Goal: Information Seeking & Learning: Learn about a topic

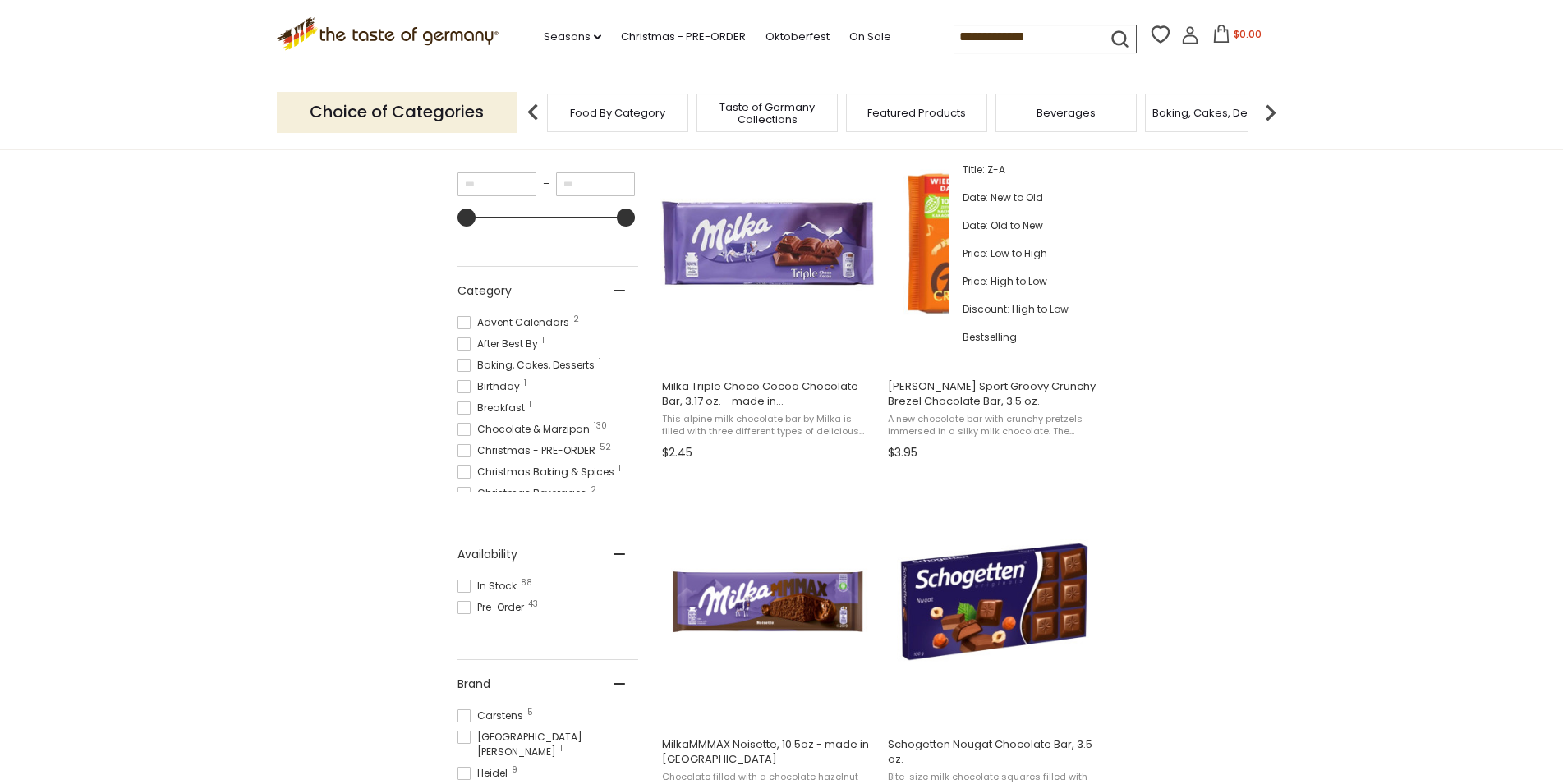
scroll to position [335, 0]
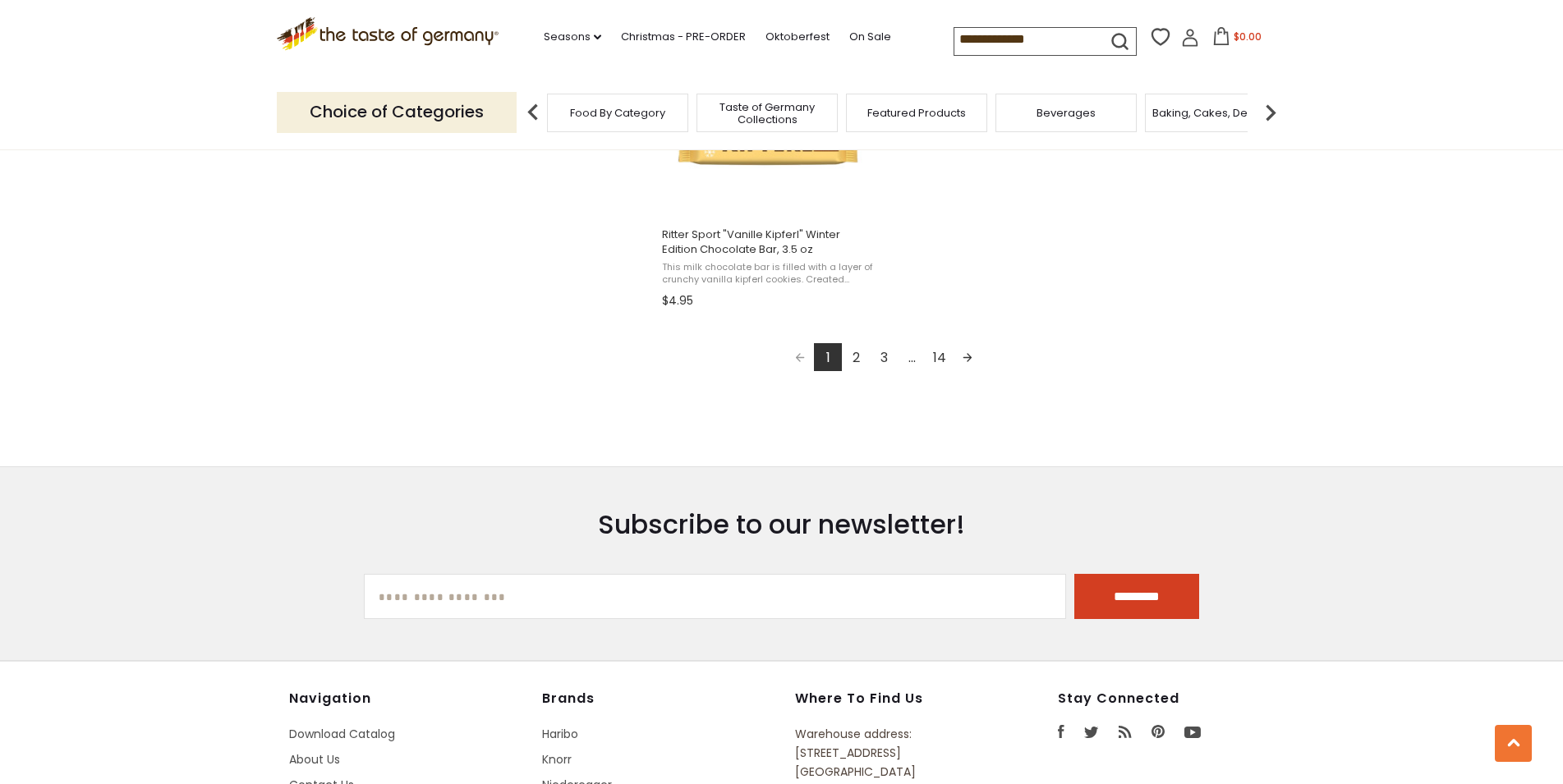
click at [884, 364] on link "3" at bounding box center [884, 357] width 28 height 28
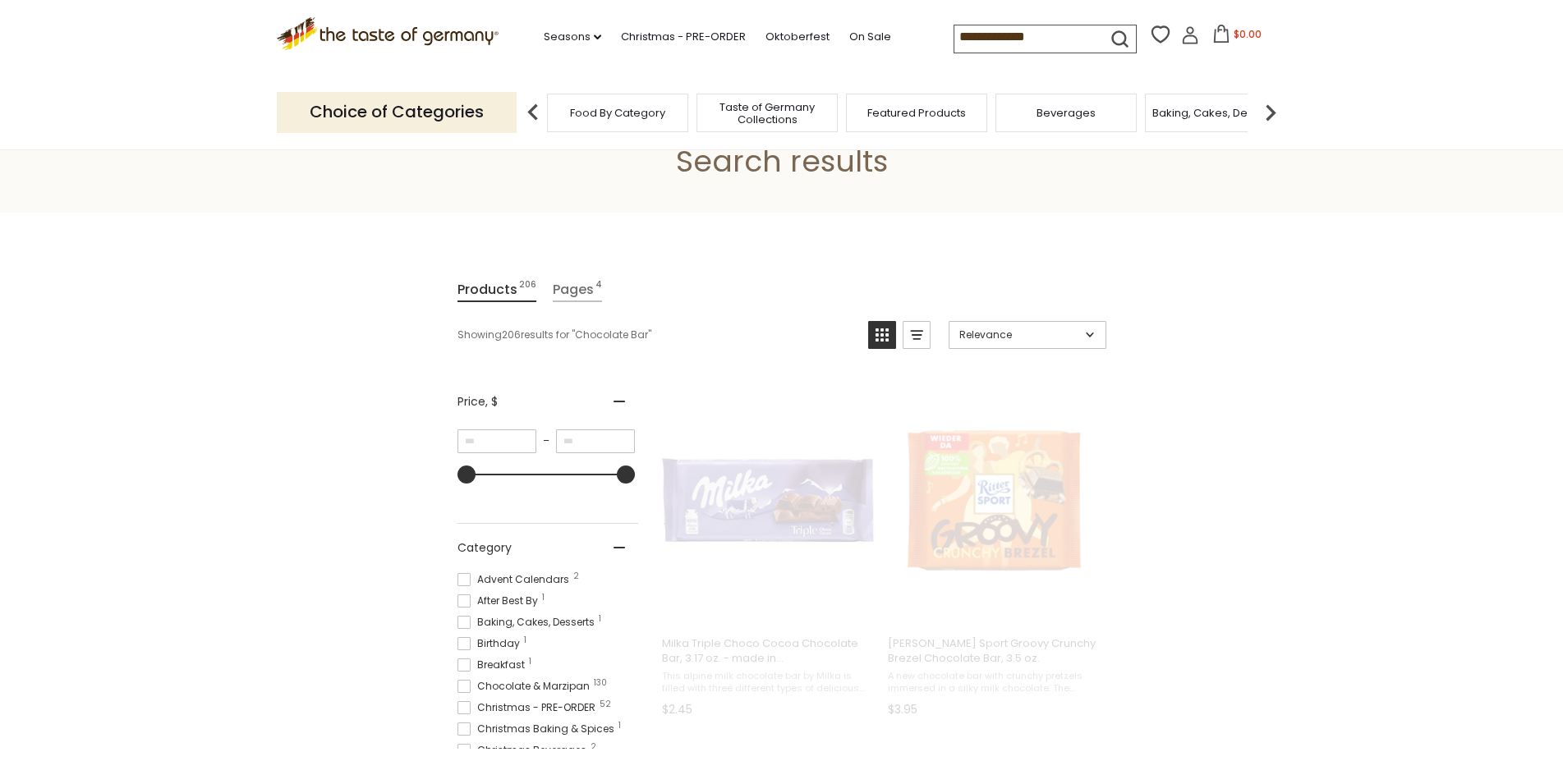
scroll to position [0, 0]
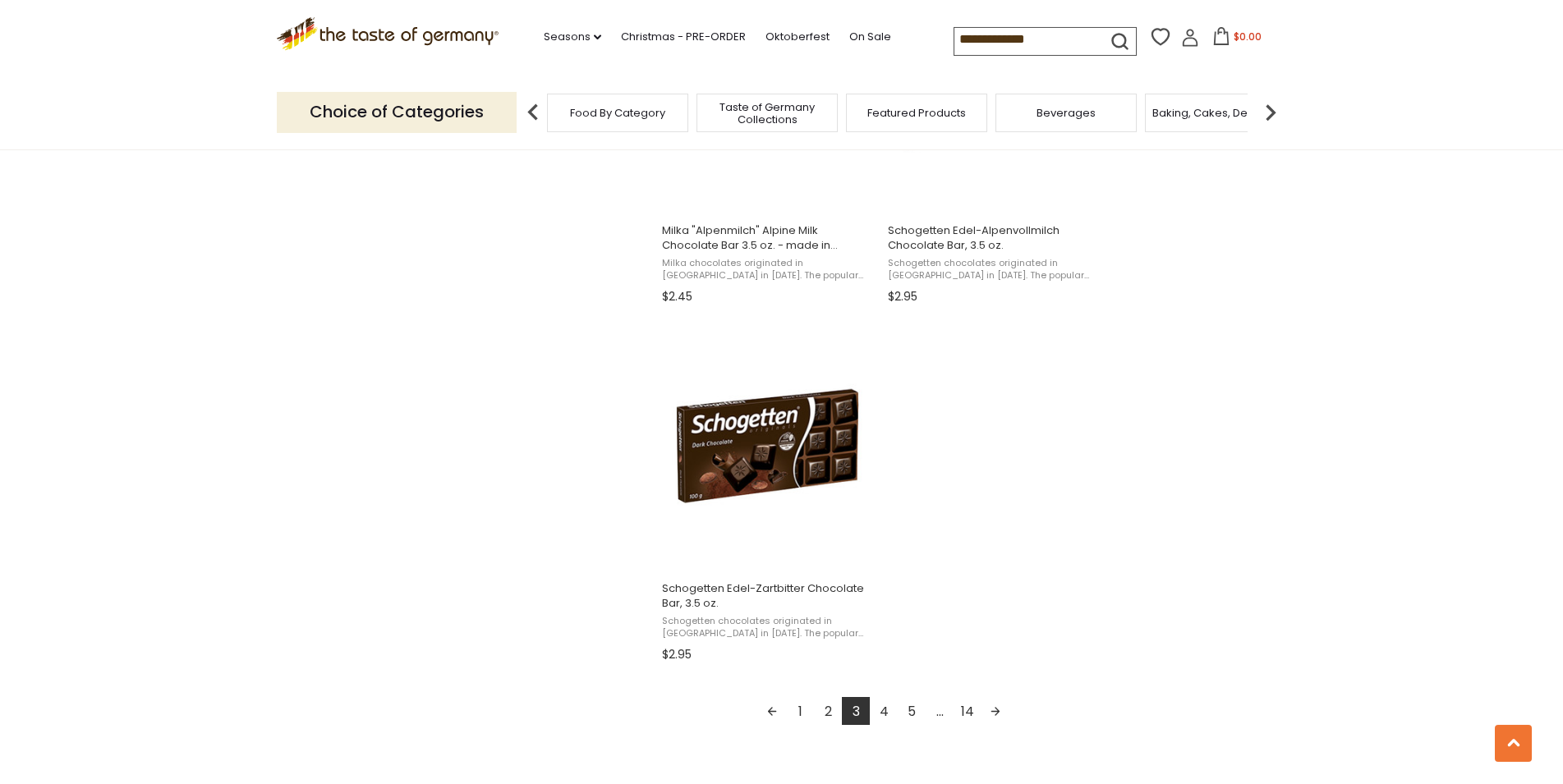
scroll to position [2679, 0]
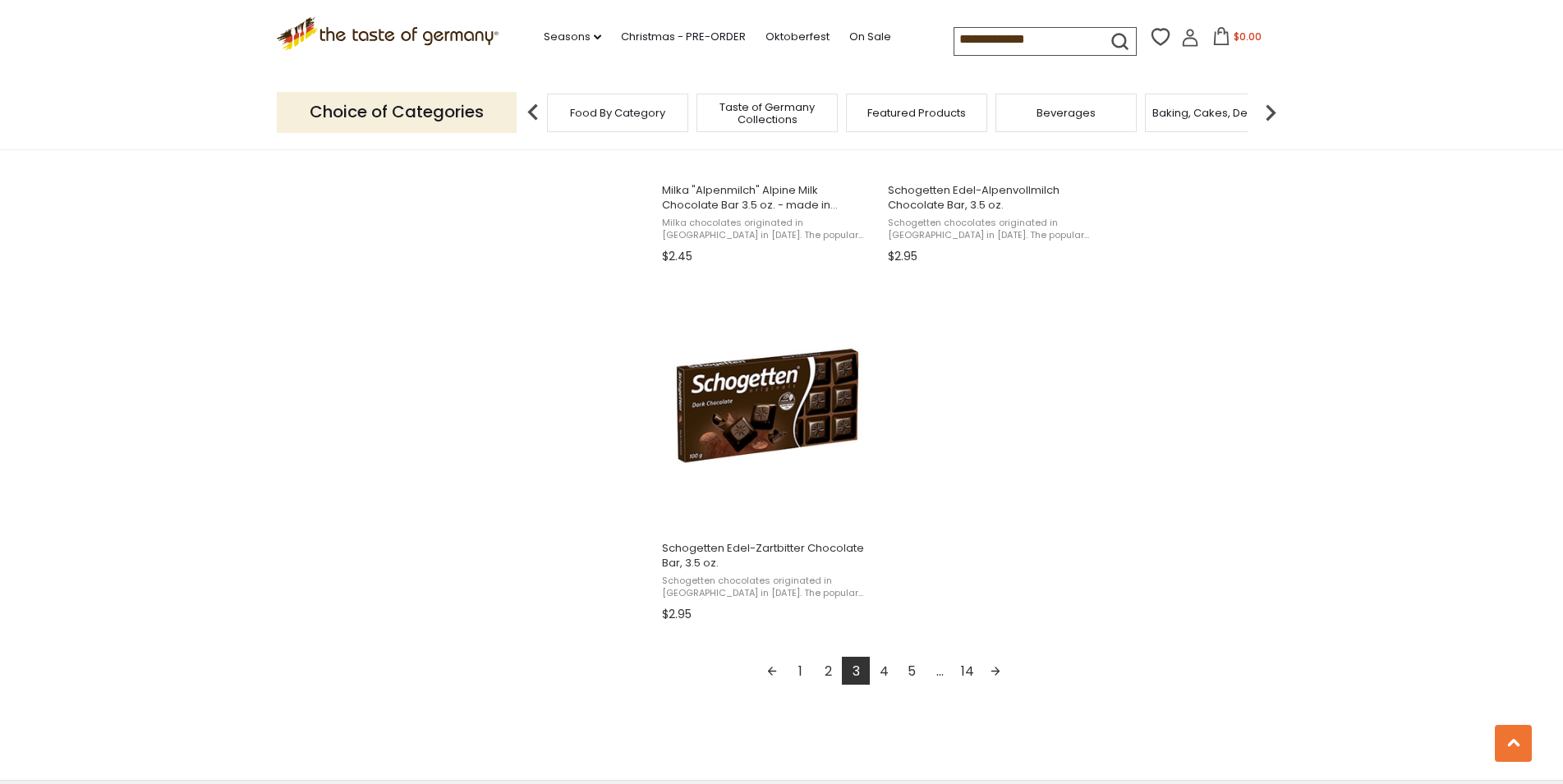
click at [886, 672] on link "4" at bounding box center [884, 670] width 28 height 28
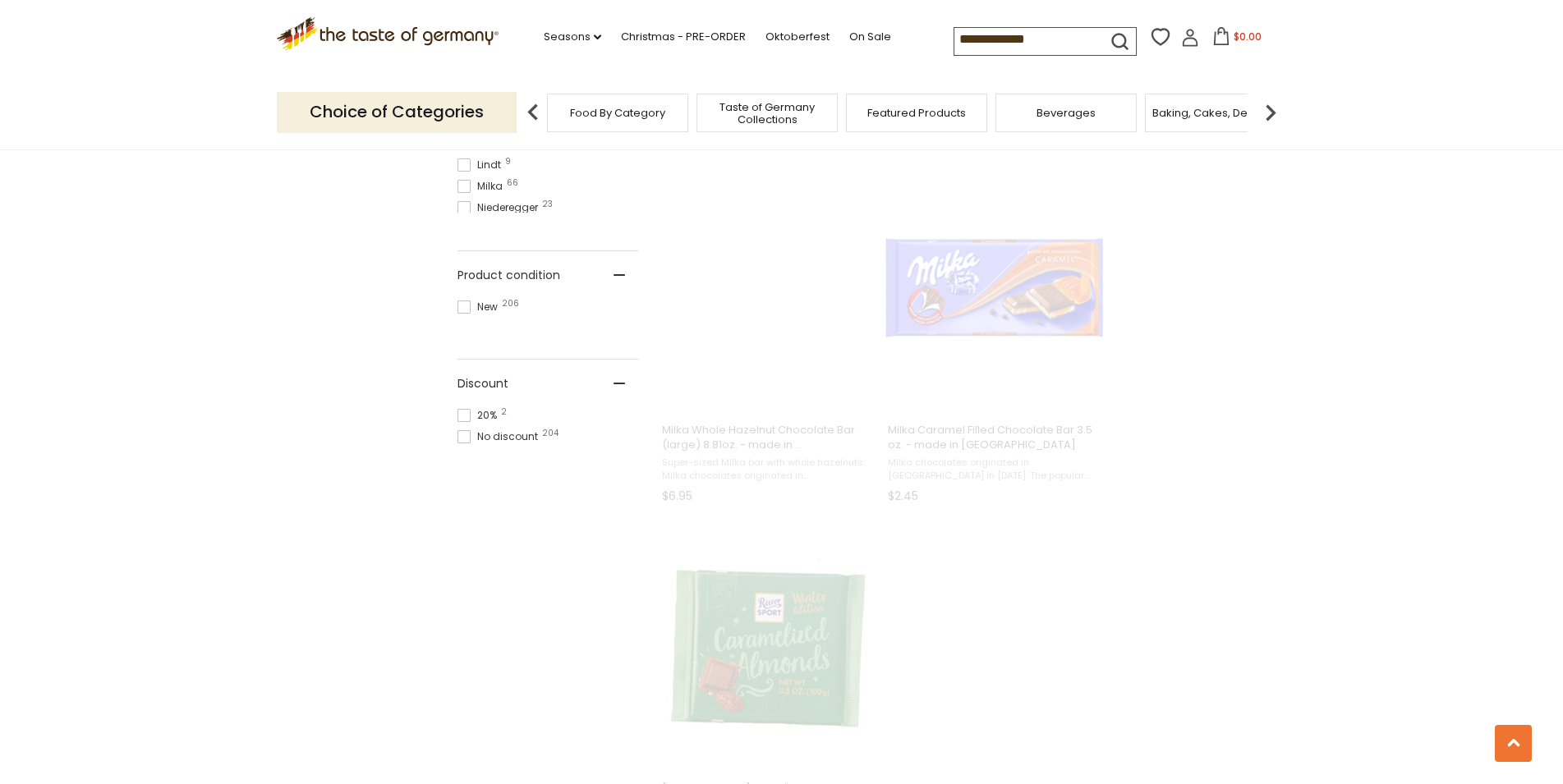
scroll to position [0, 0]
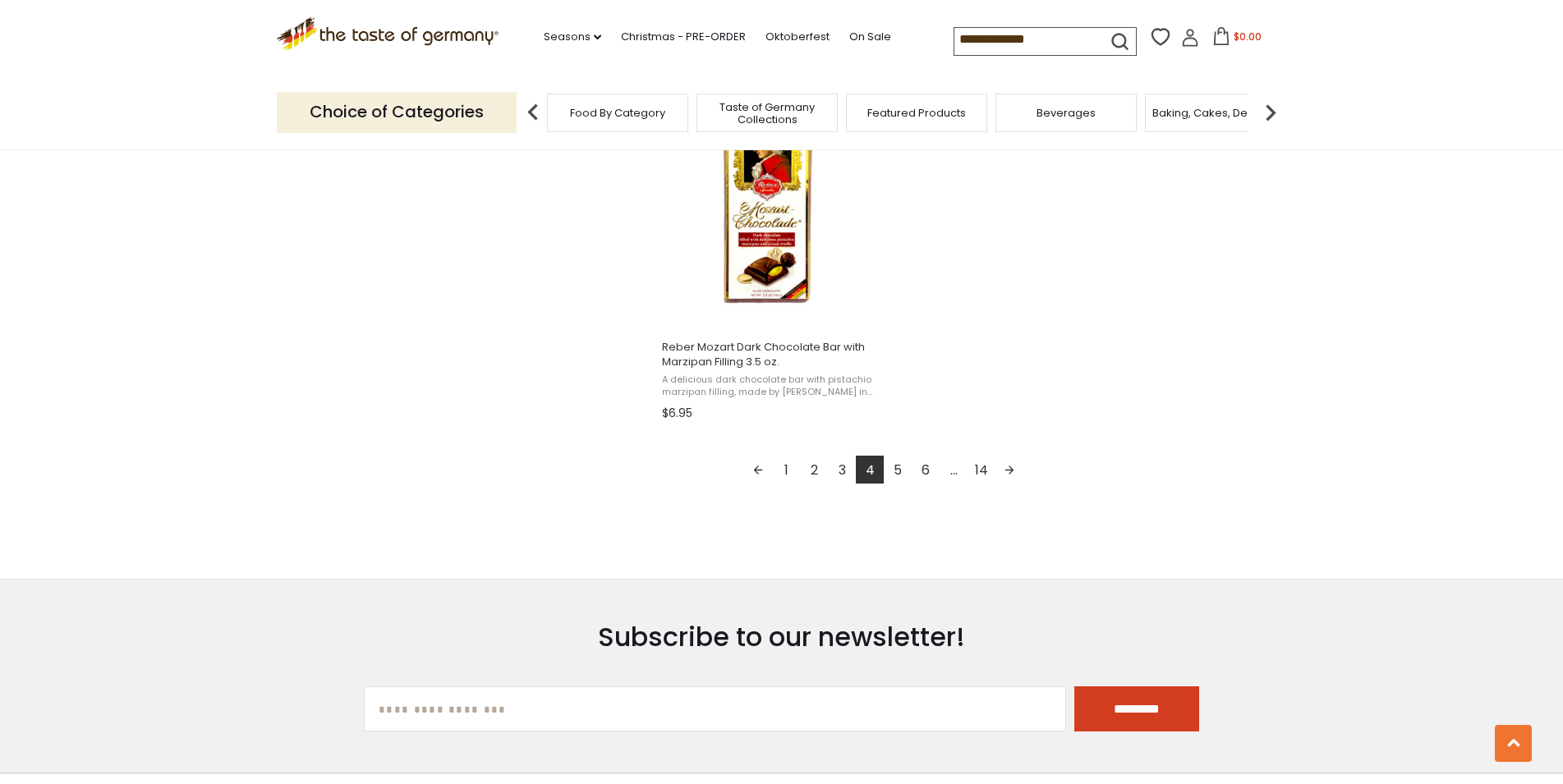
scroll to position [2930, 0]
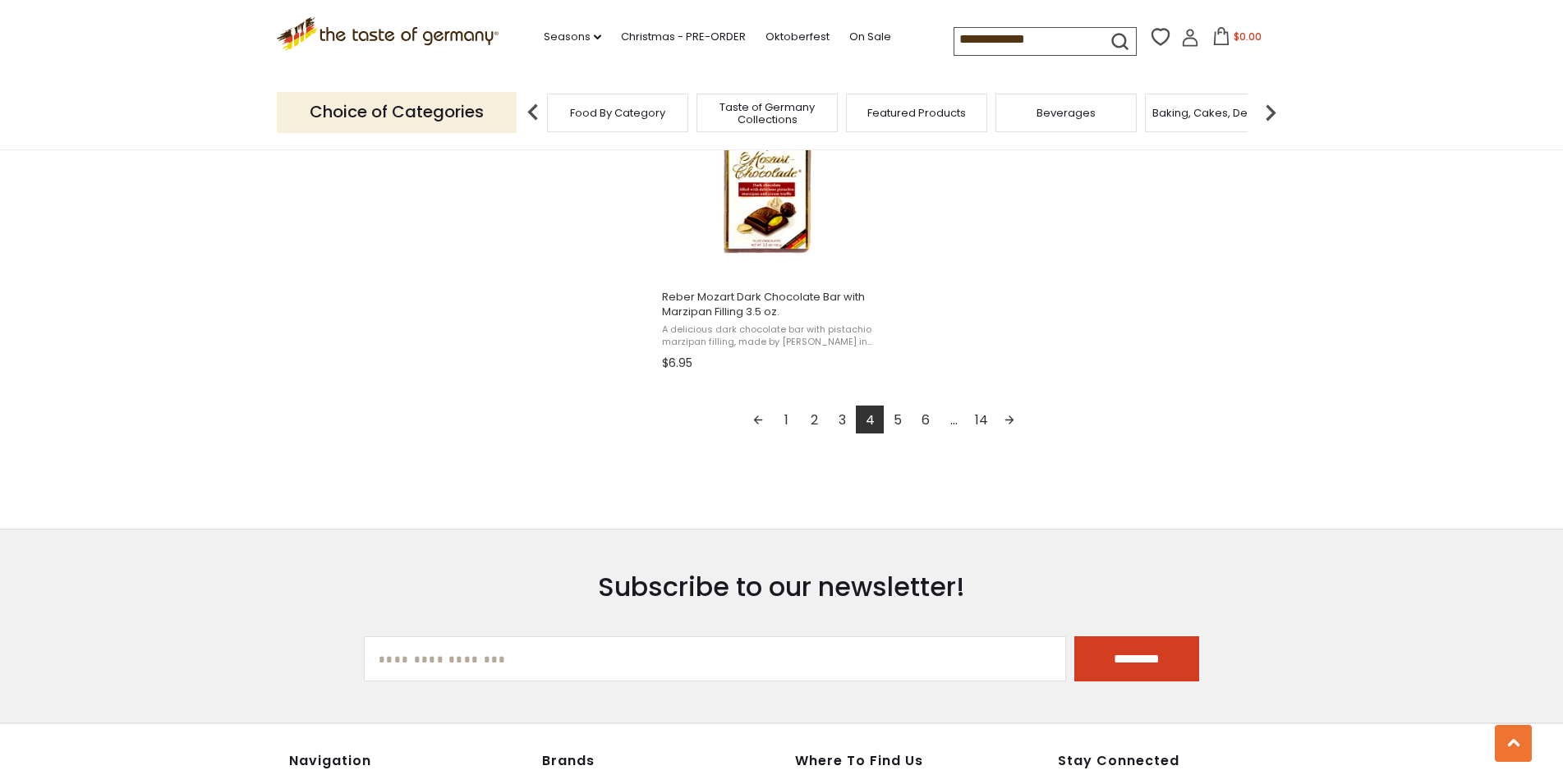
click at [896, 426] on link "5" at bounding box center [897, 419] width 28 height 28
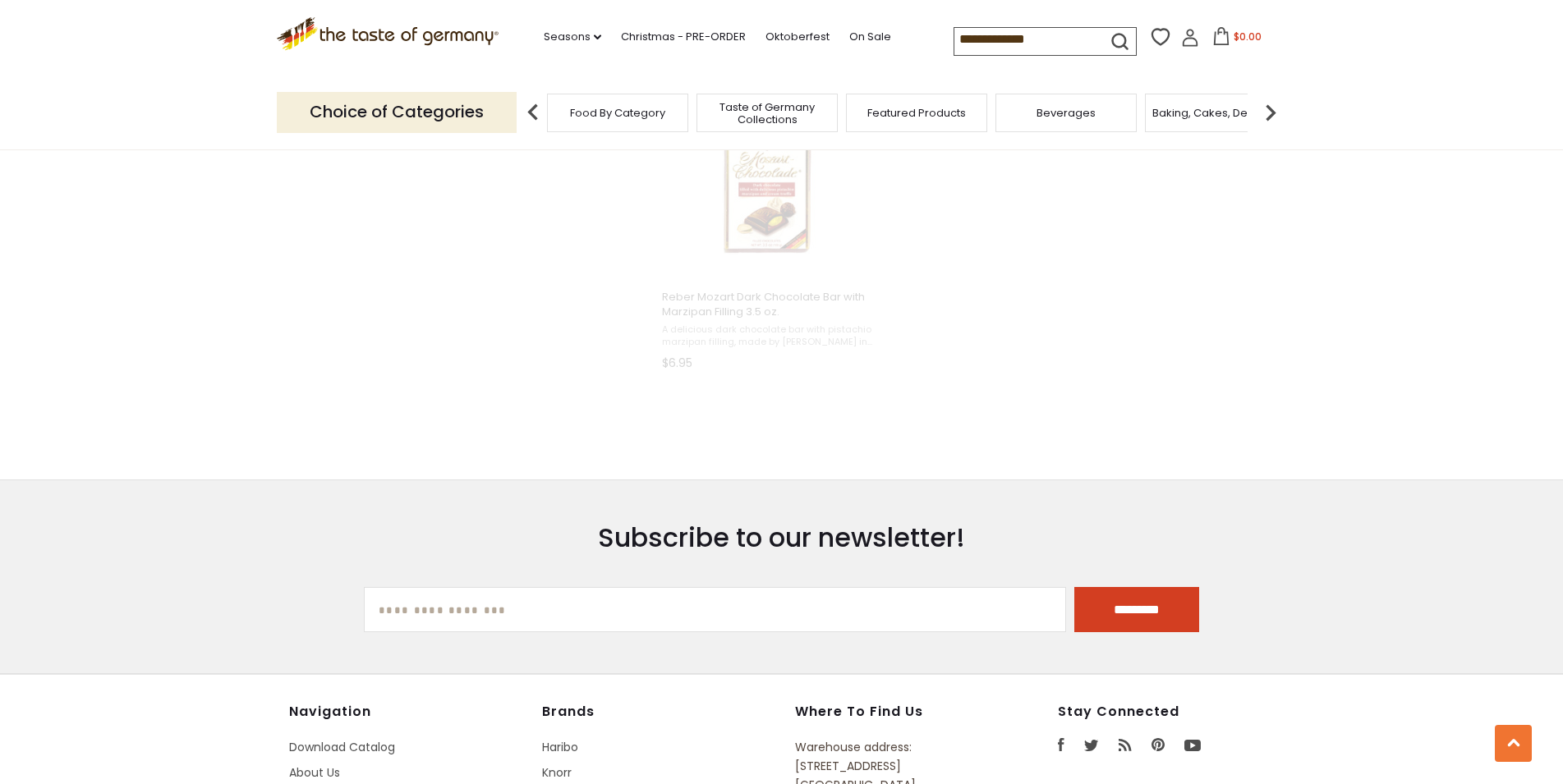
scroll to position [1067, 0]
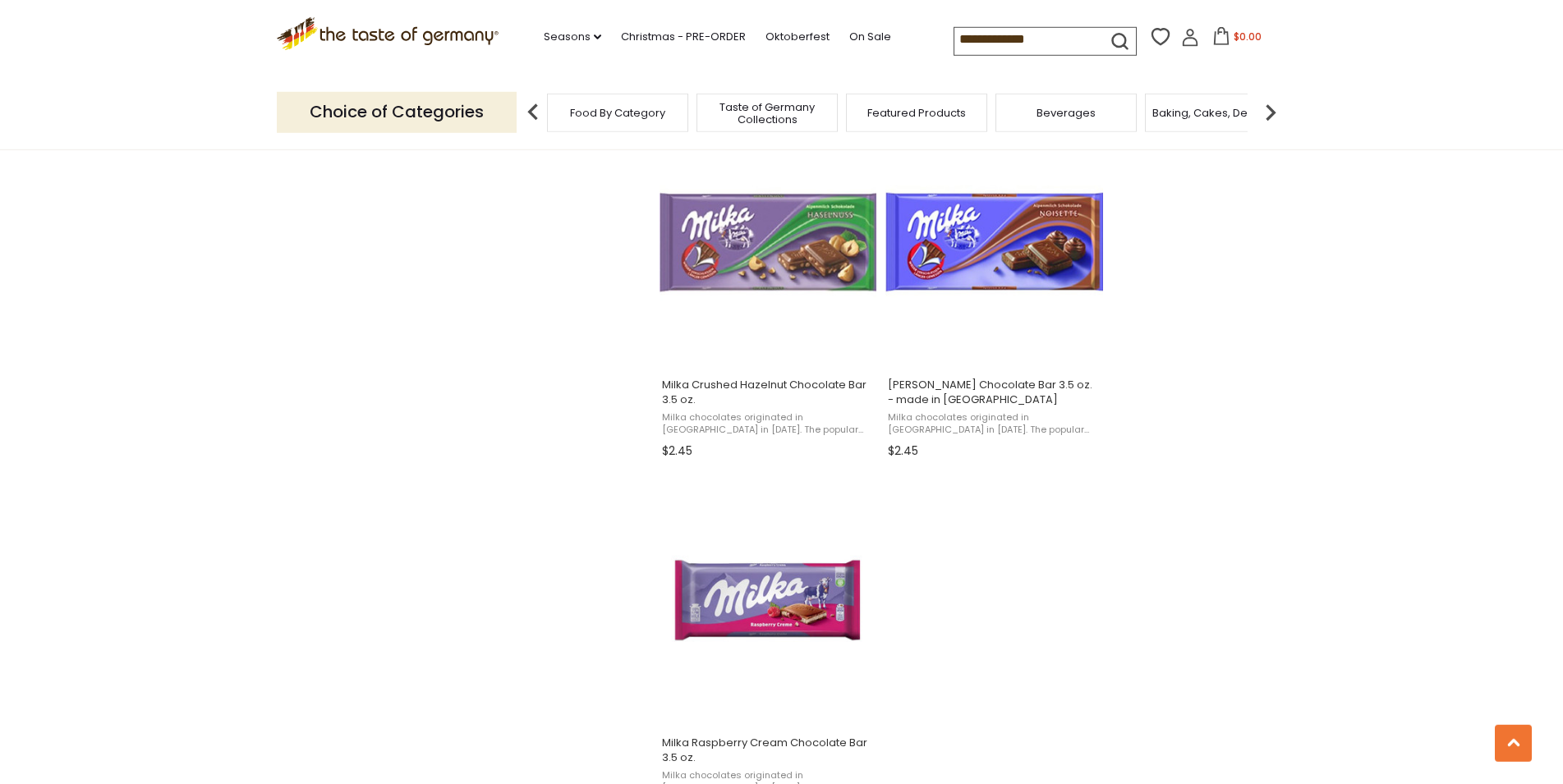
scroll to position [2679, 0]
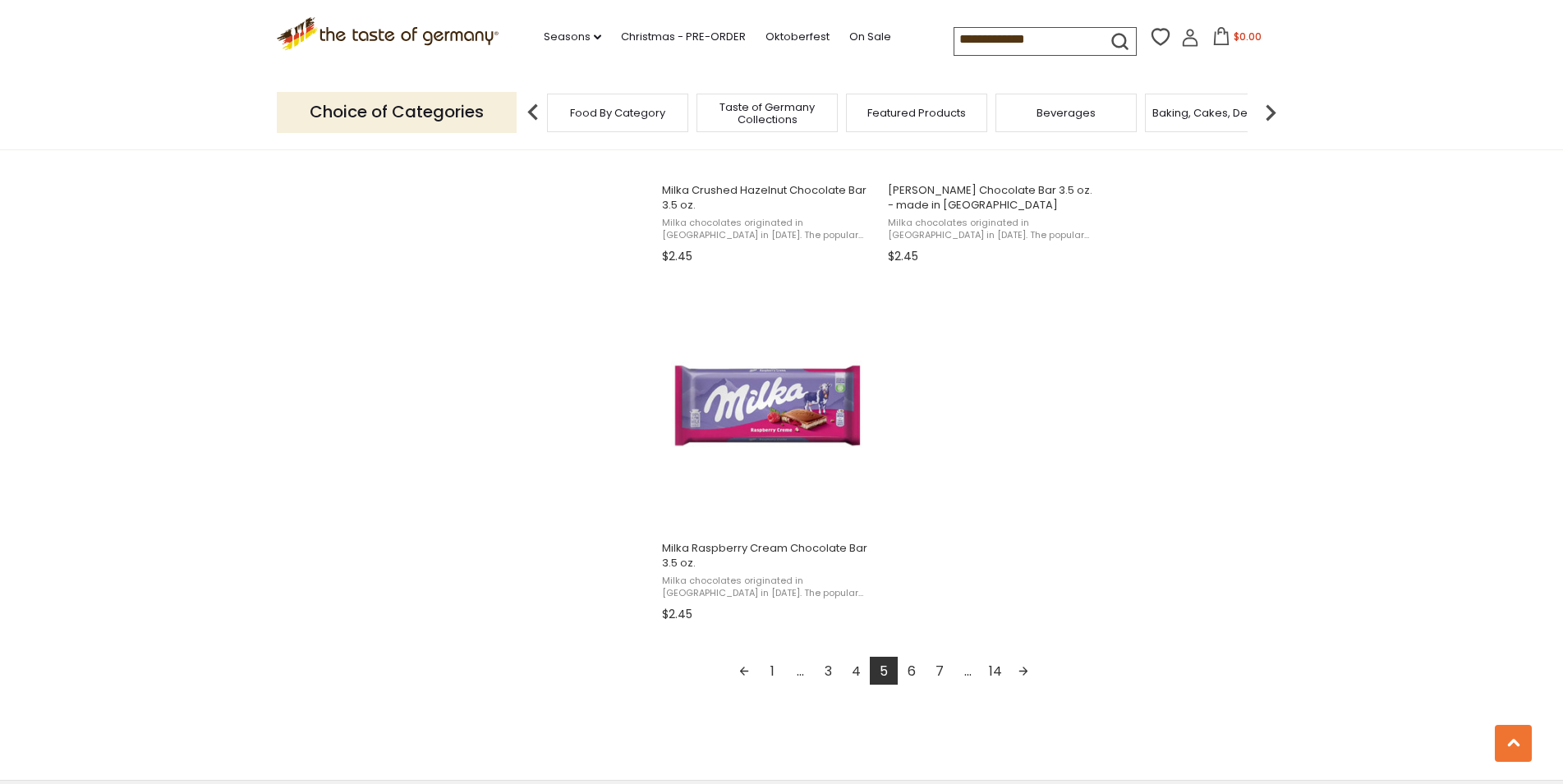
click at [917, 673] on link "6" at bounding box center [911, 670] width 28 height 28
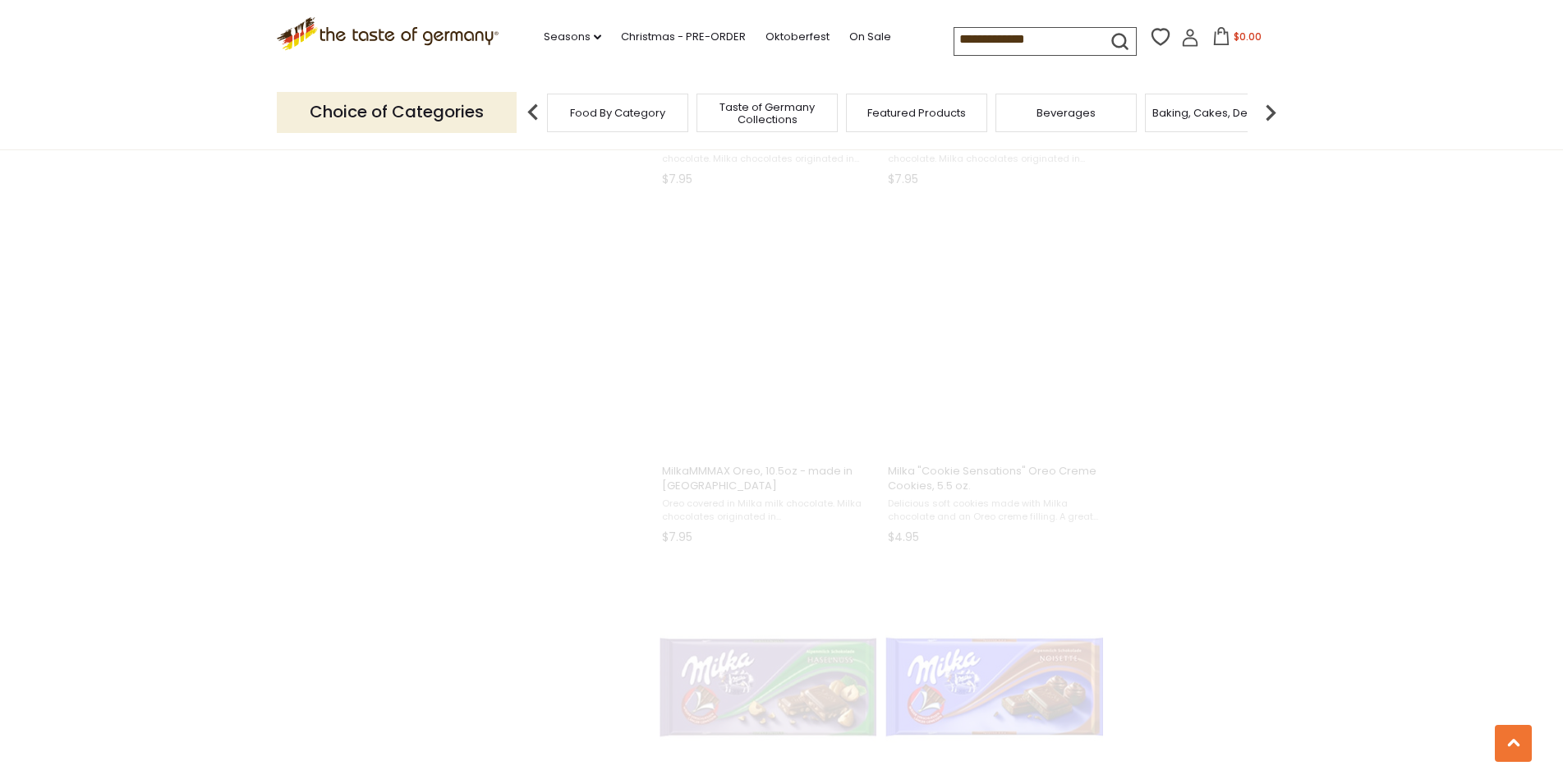
scroll to position [856, 0]
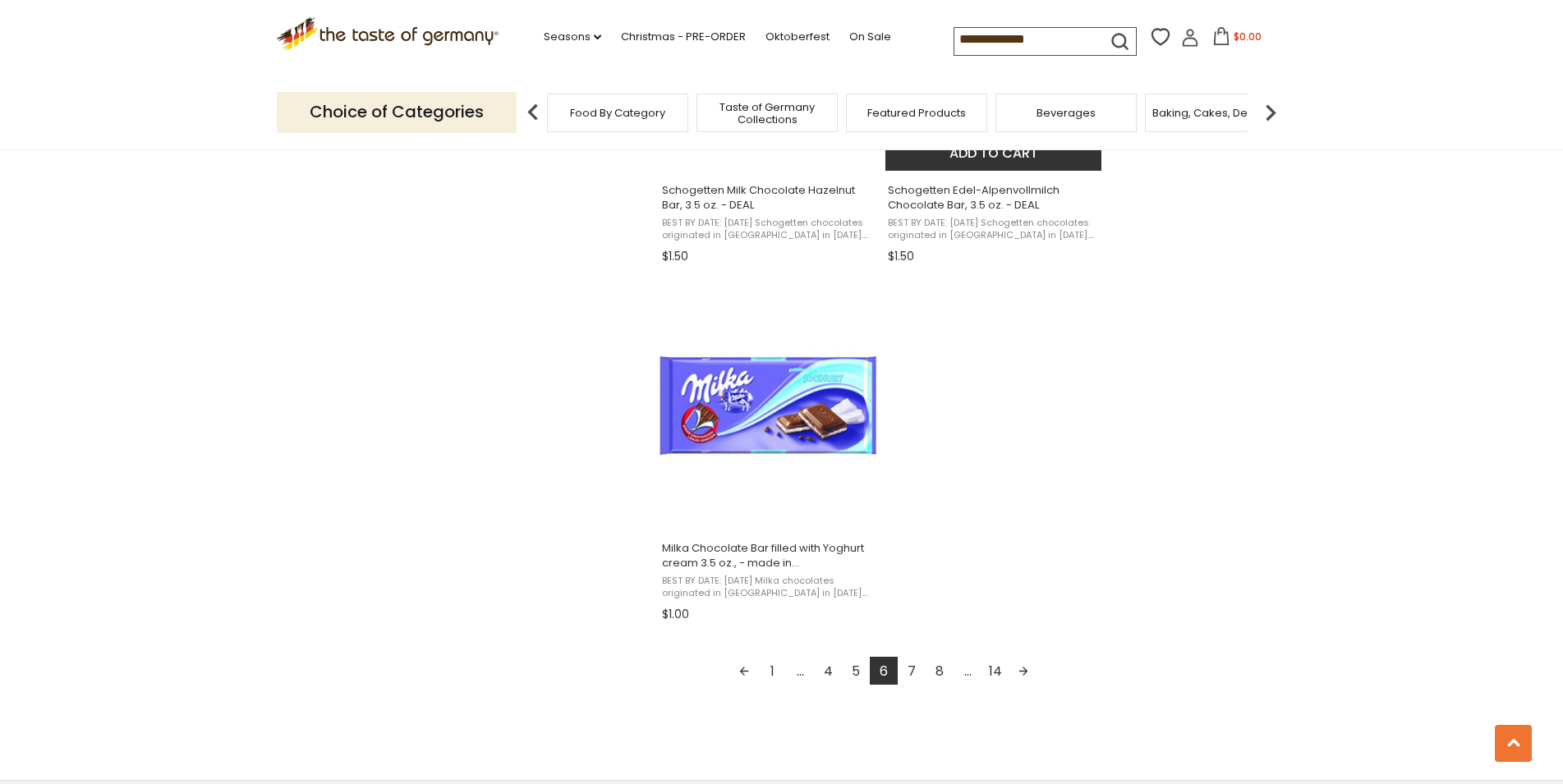
scroll to position [3098, 0]
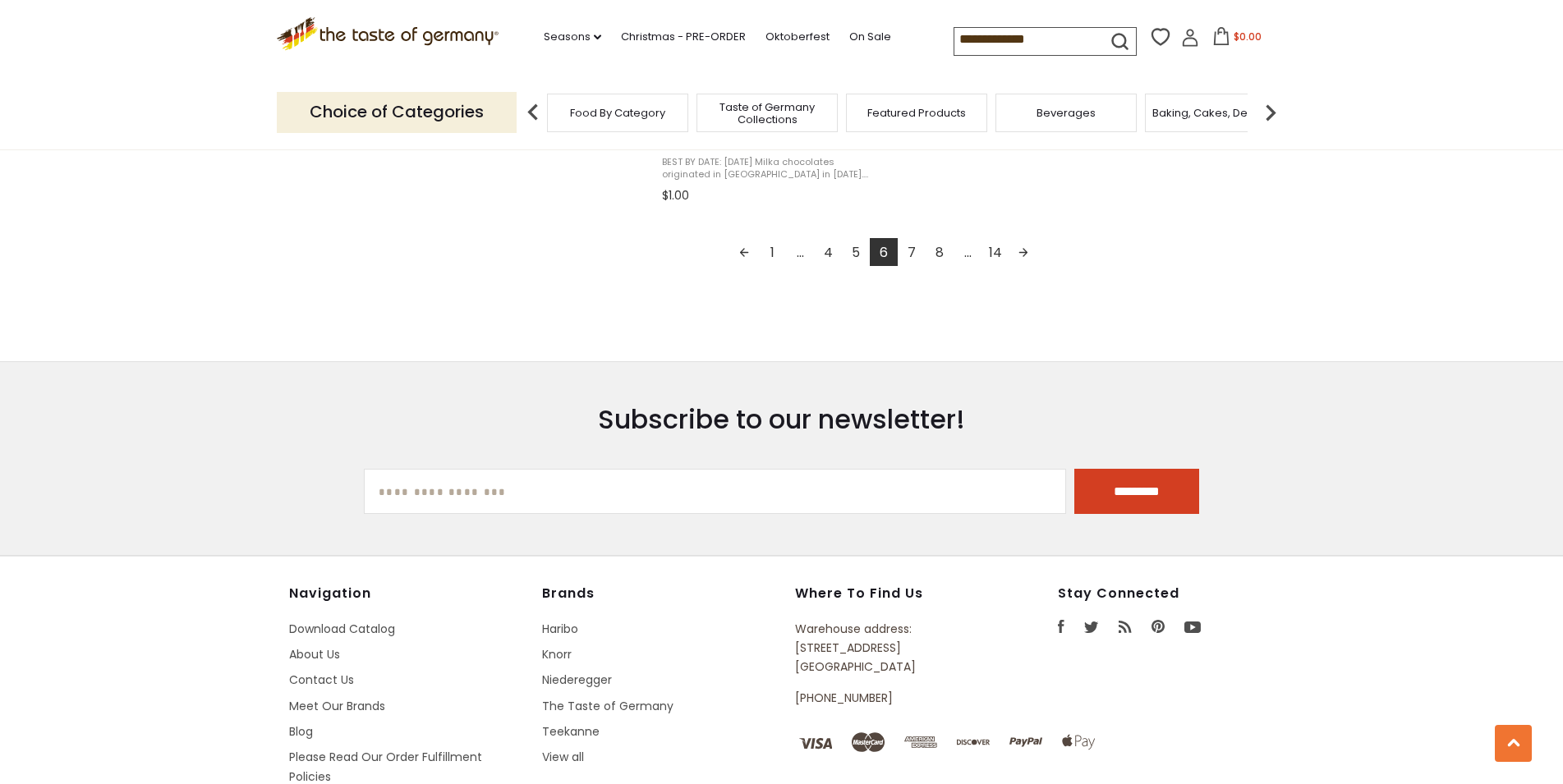
click at [918, 265] on link "7" at bounding box center [911, 252] width 28 height 28
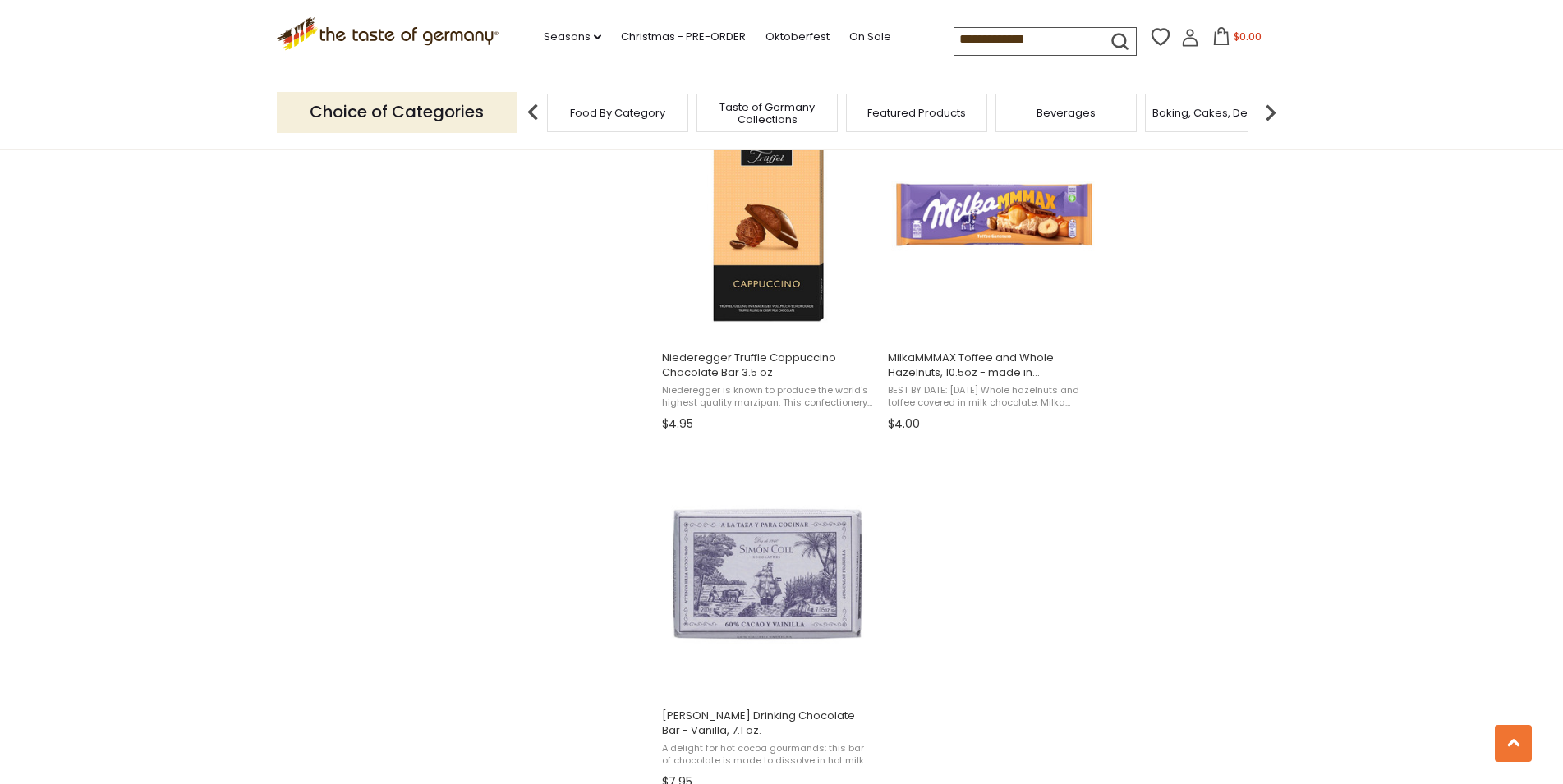
scroll to position [2930, 0]
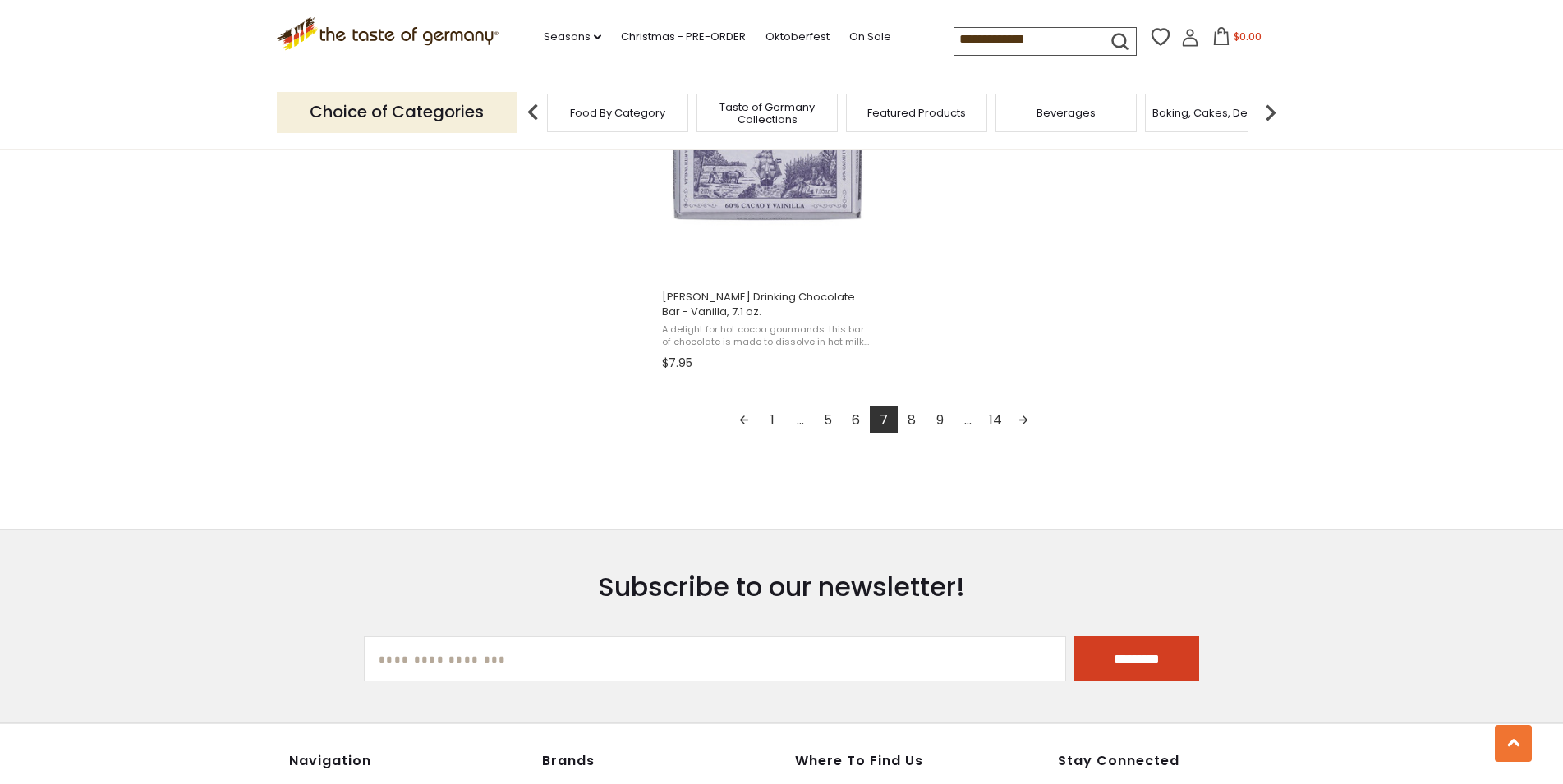
click at [911, 427] on link "8" at bounding box center [911, 419] width 28 height 28
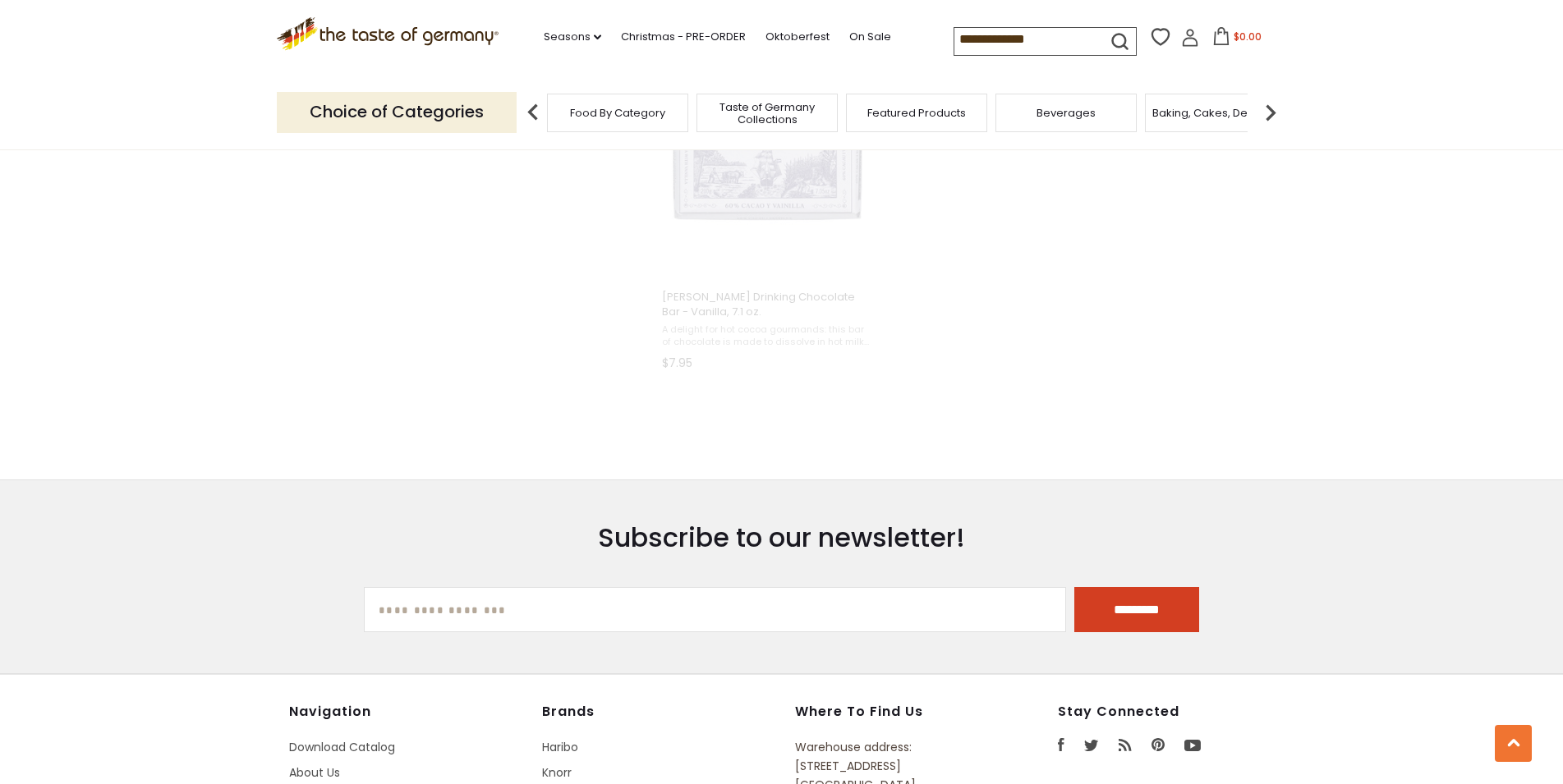
scroll to position [1134, 0]
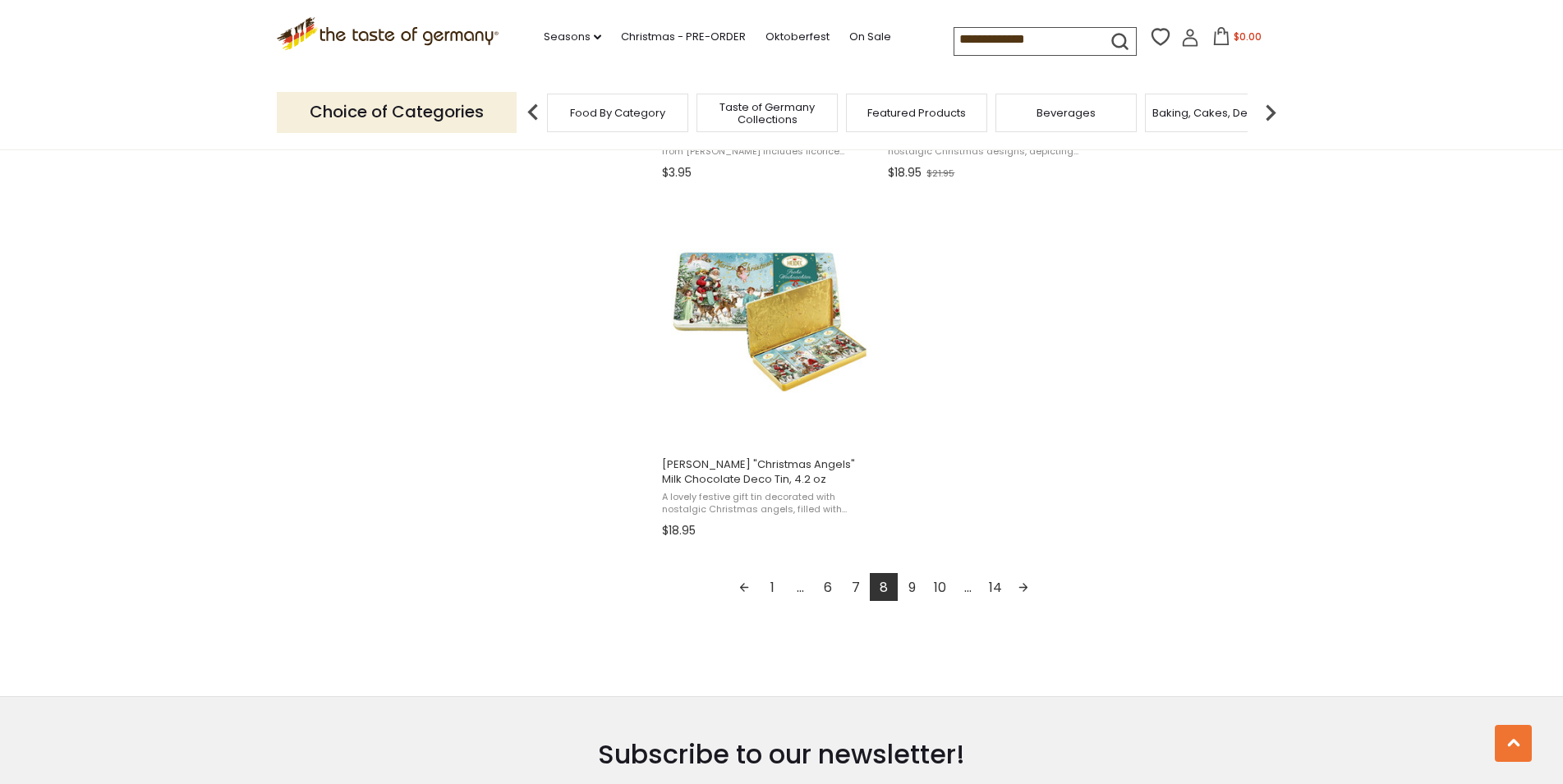
scroll to position [2428, 0]
click at [915, 593] on link "9" at bounding box center [911, 587] width 28 height 28
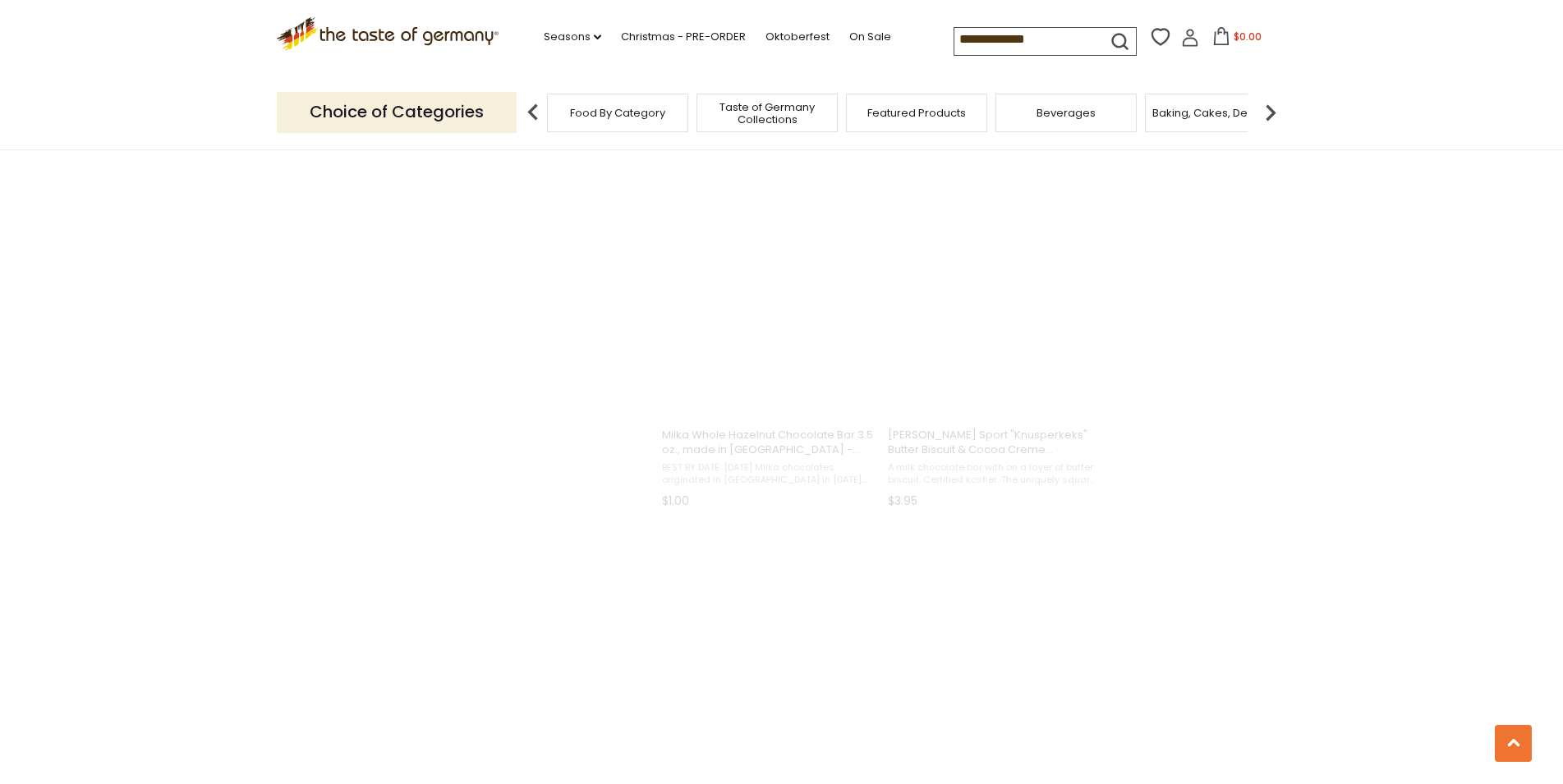
scroll to position [843, 0]
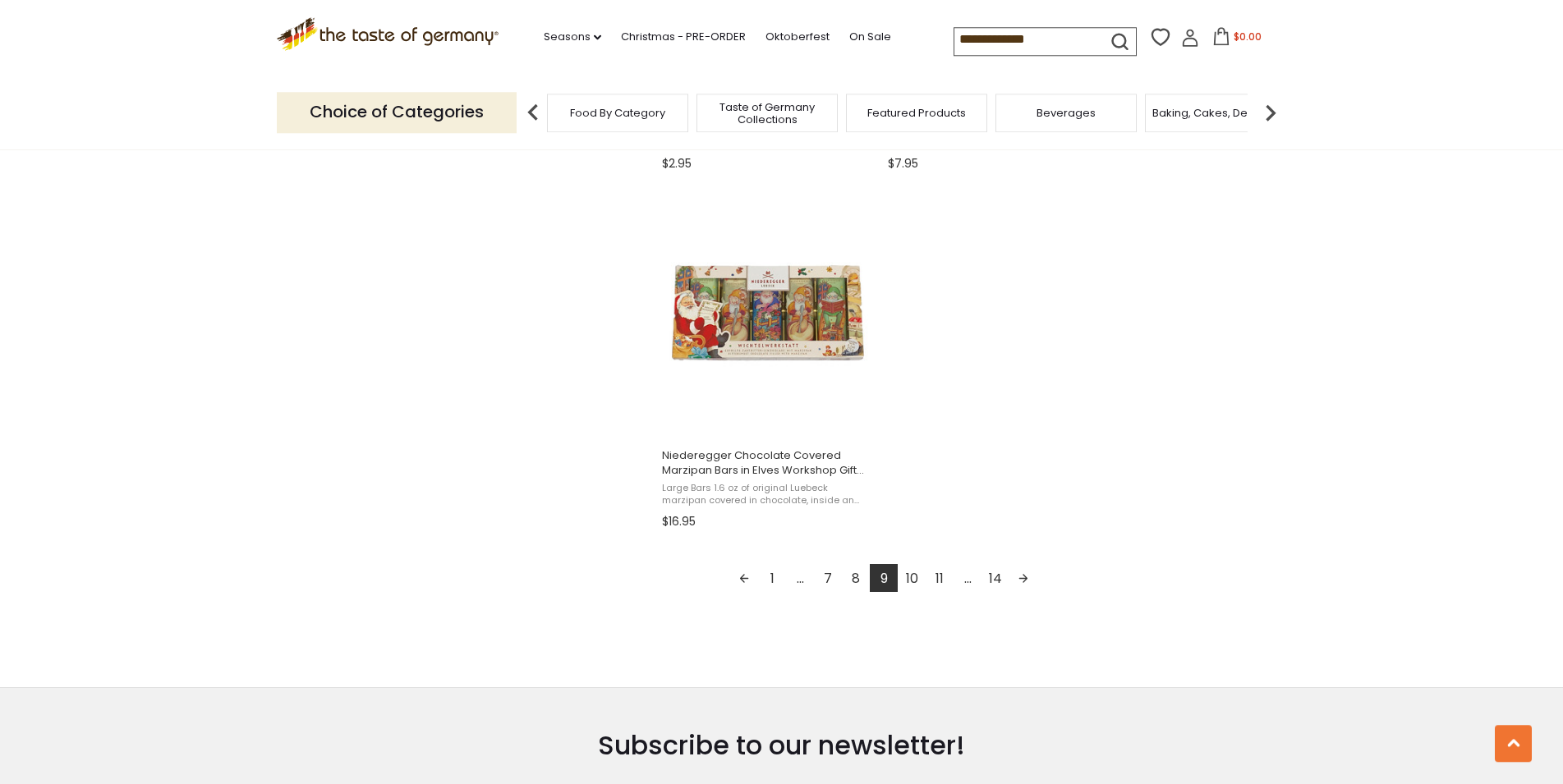
scroll to position [2846, 0]
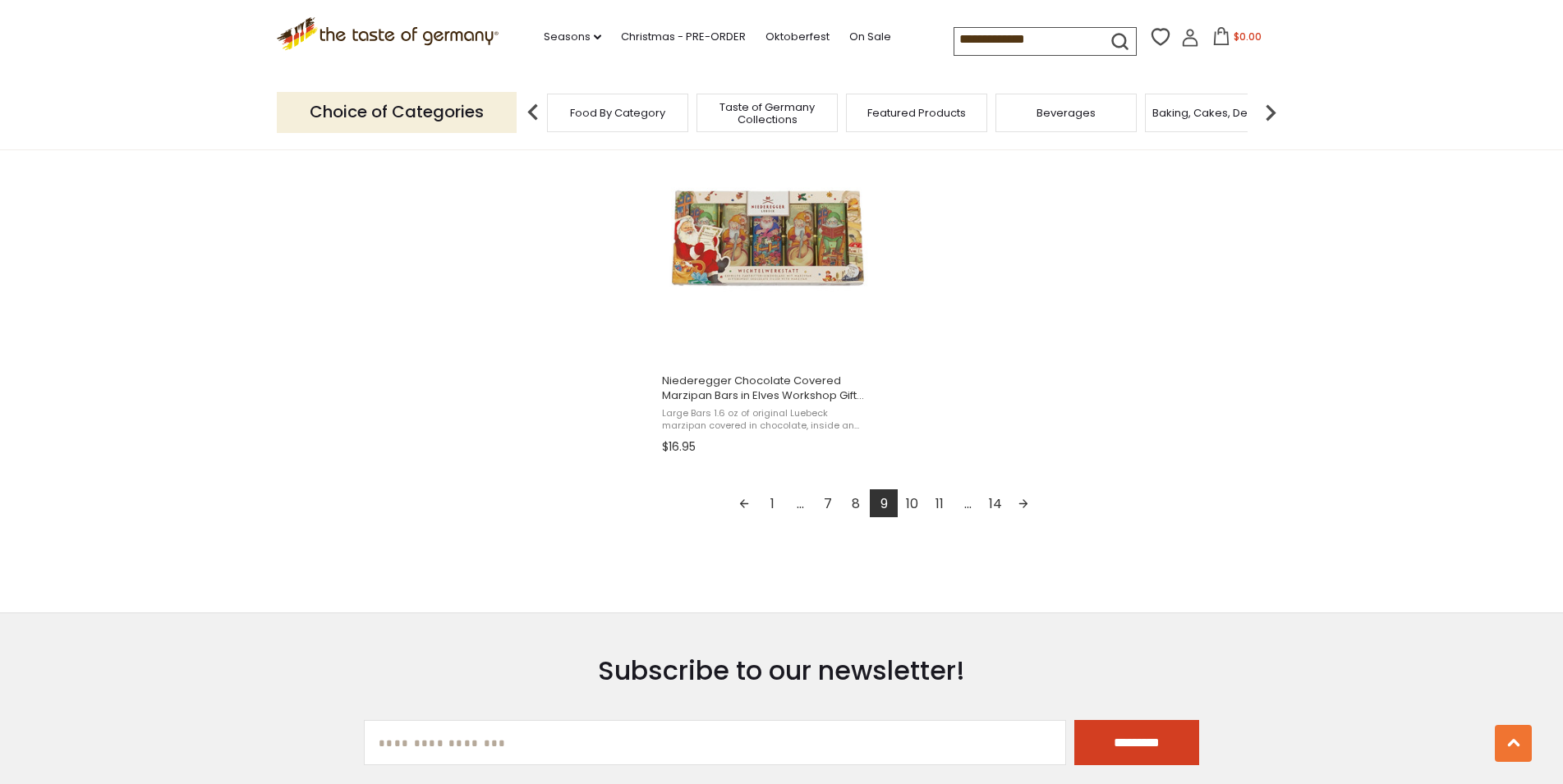
click at [913, 508] on link "10" at bounding box center [911, 503] width 28 height 28
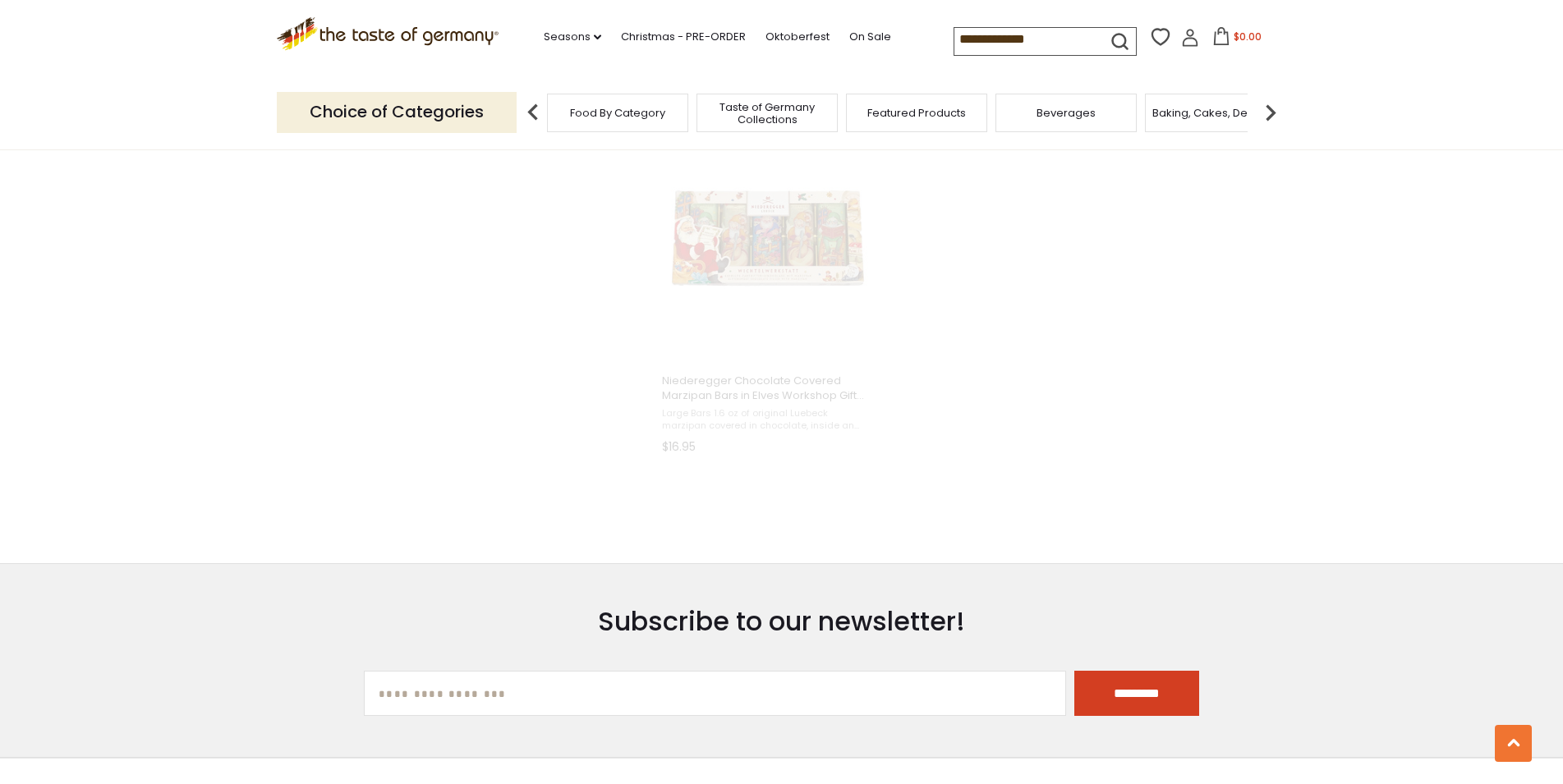
scroll to position [1311, 0]
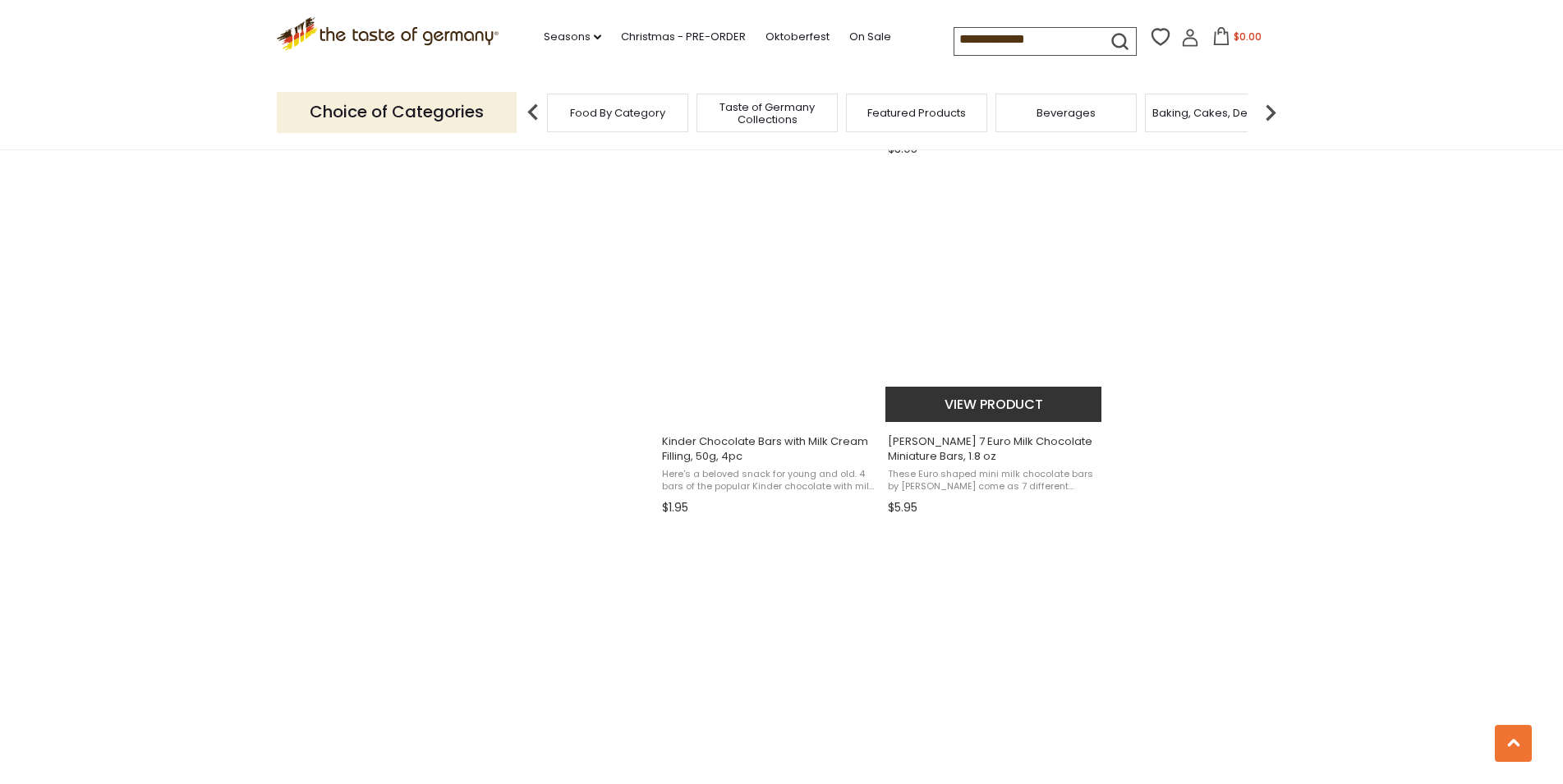
scroll to position [2846, 0]
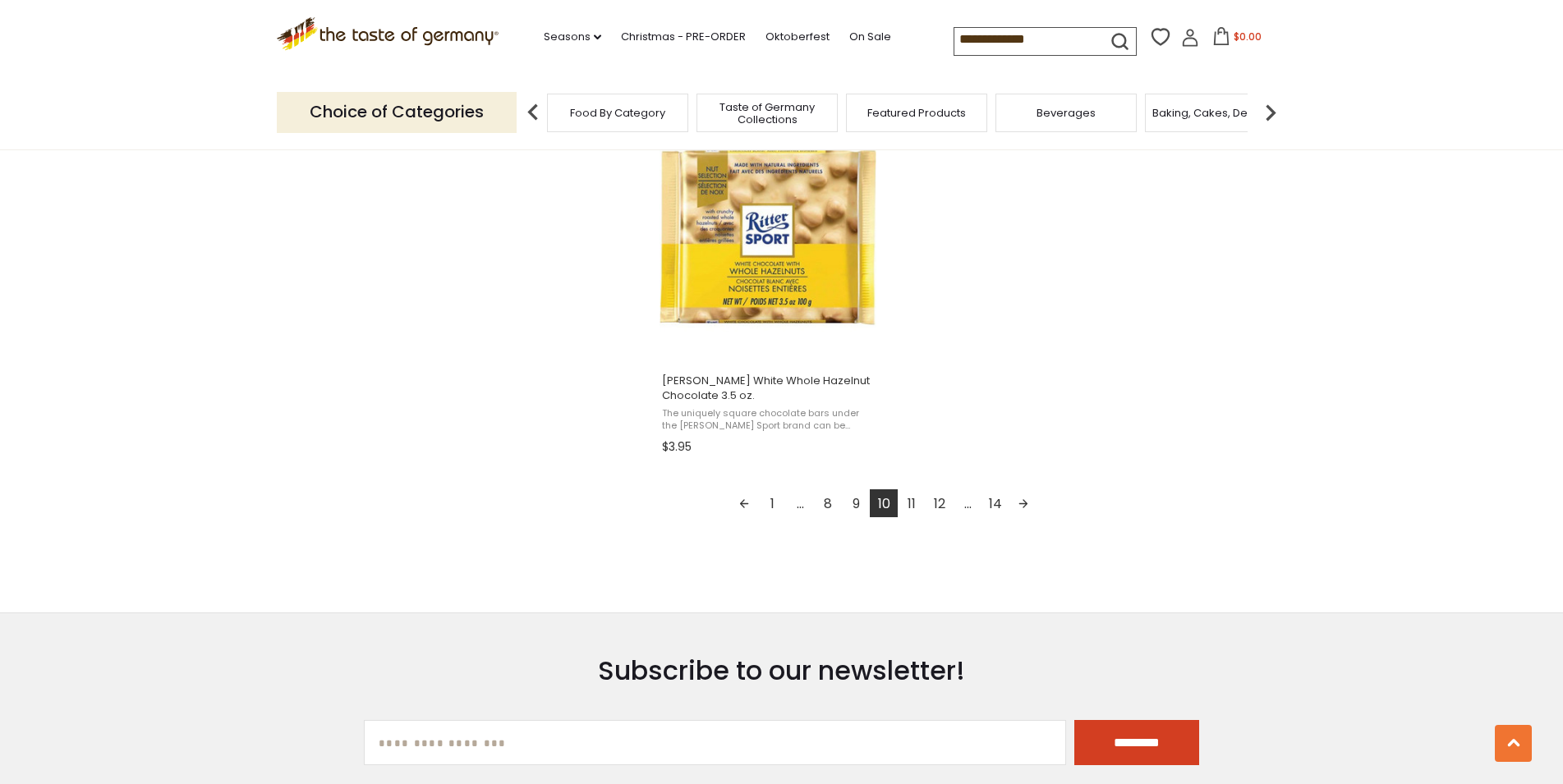
click at [914, 498] on link "11" at bounding box center [911, 503] width 28 height 28
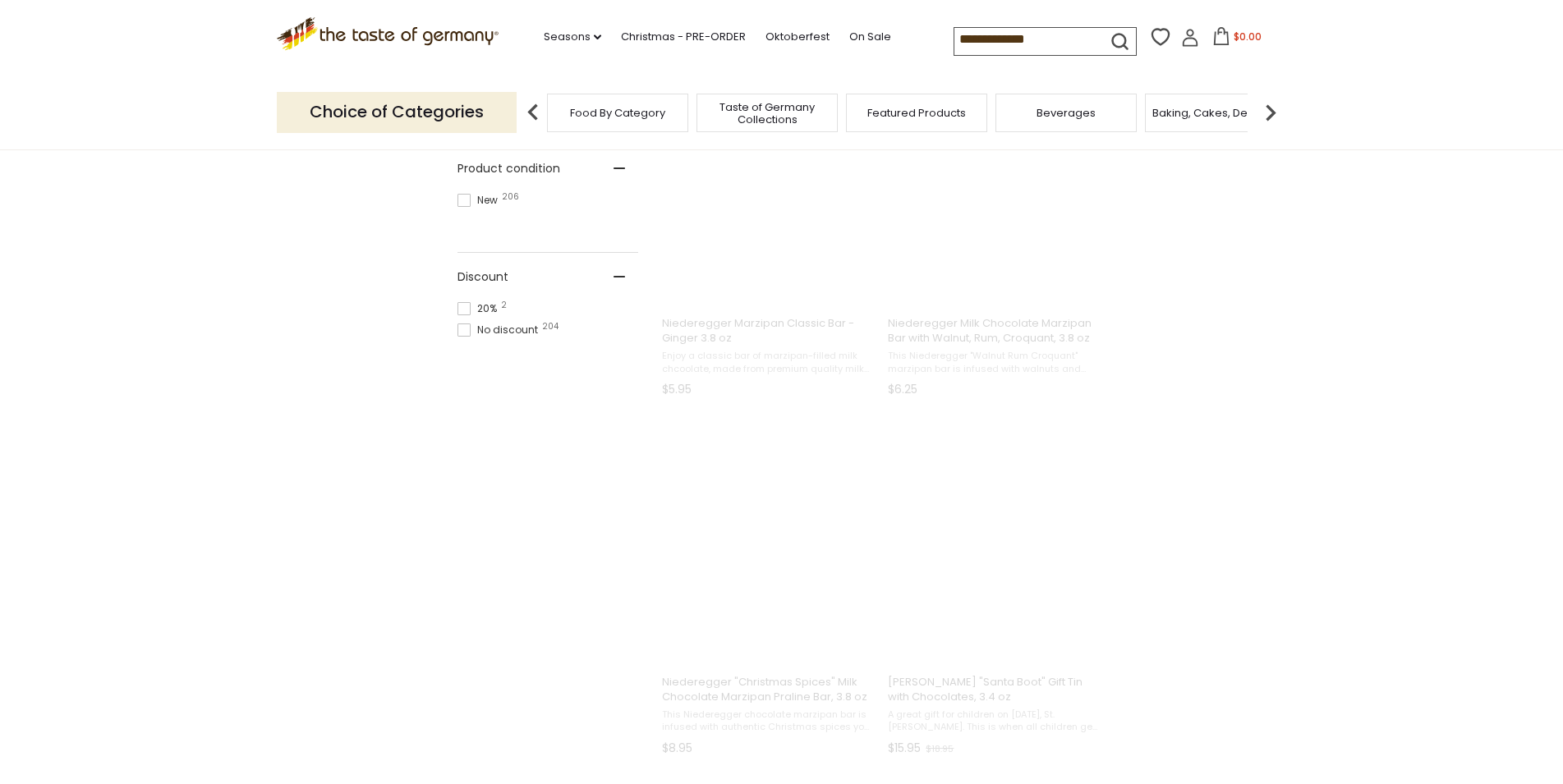
scroll to position [0, 0]
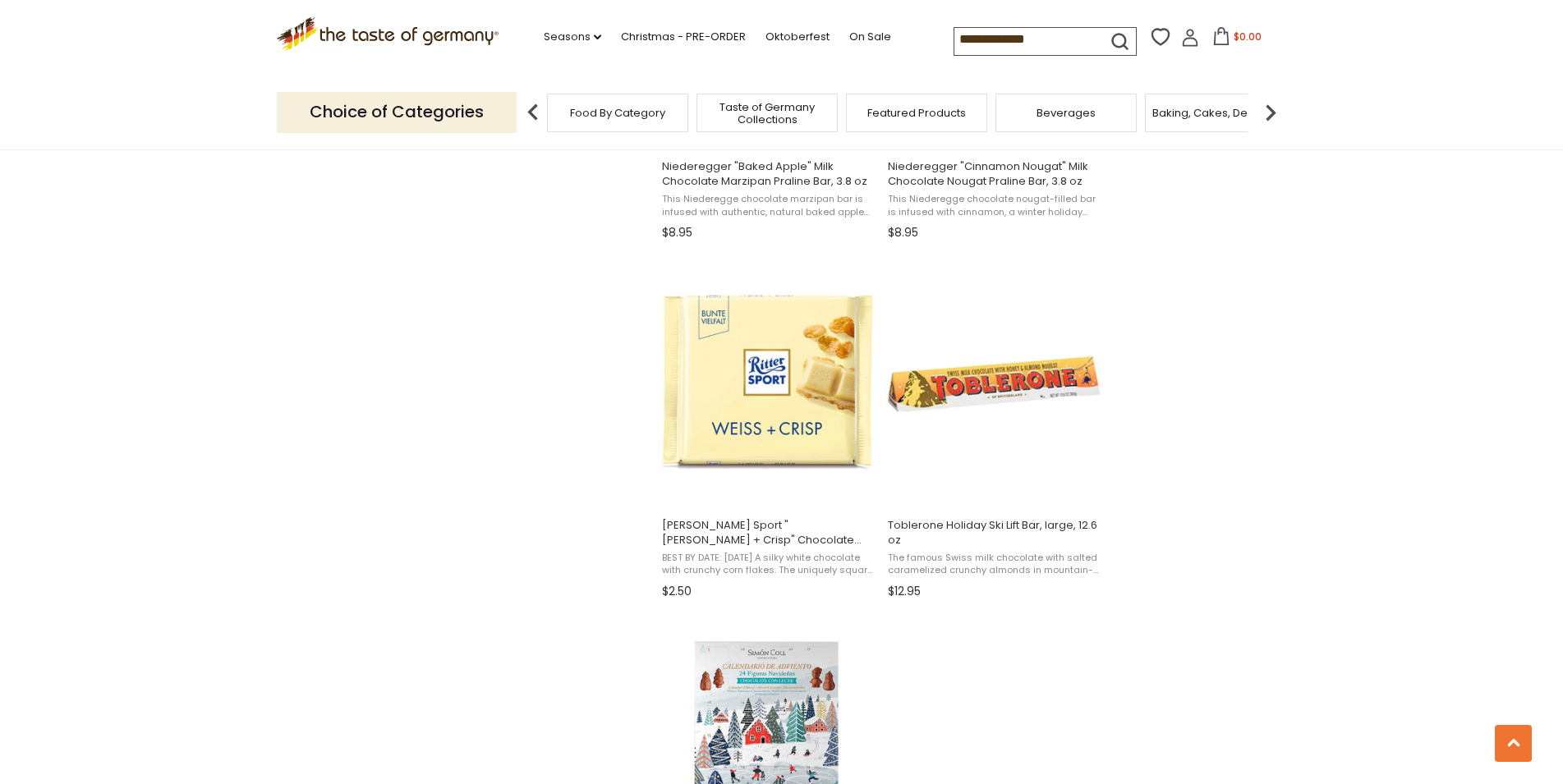
scroll to position [2762, 0]
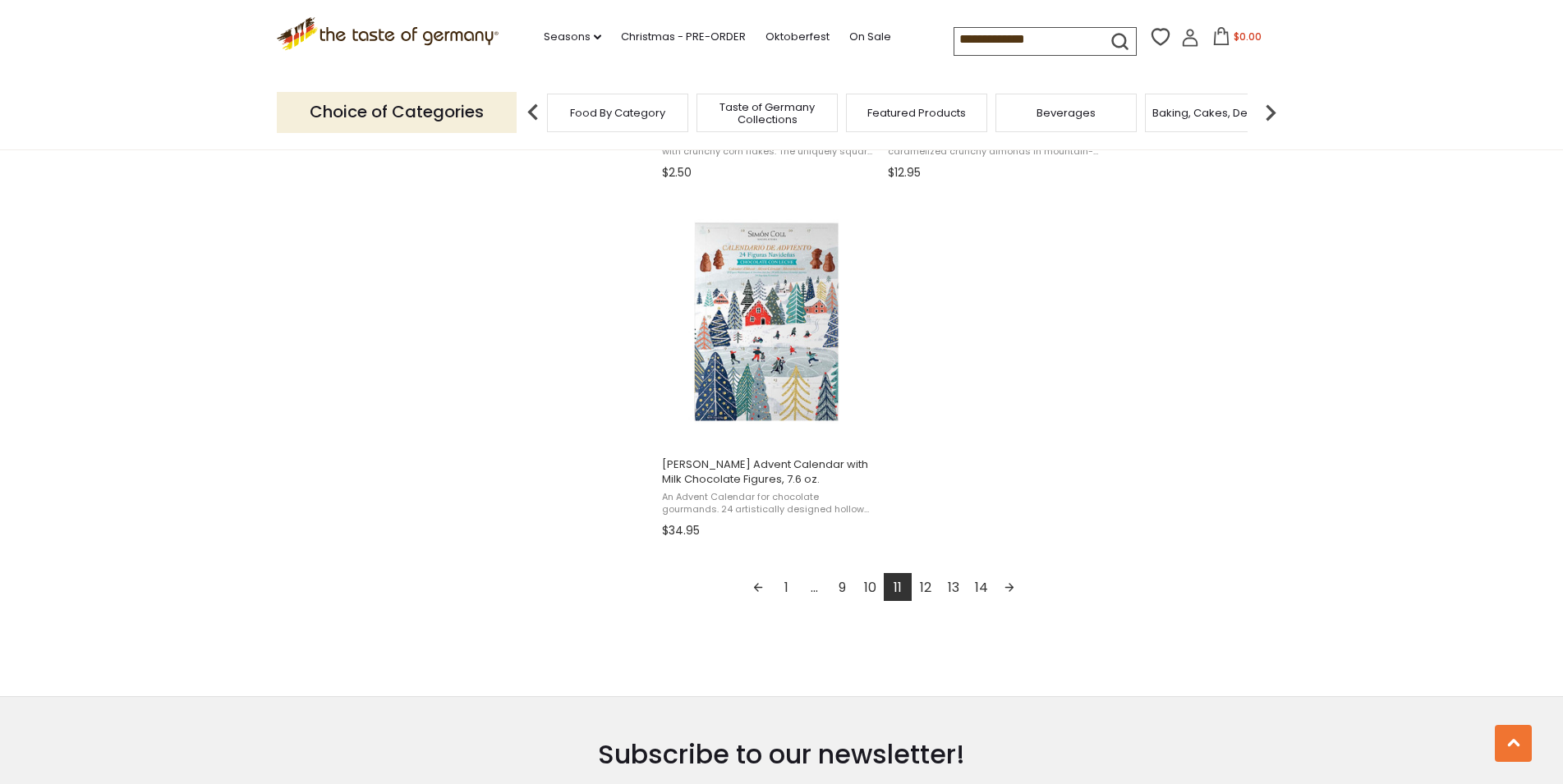
click at [921, 601] on link "12" at bounding box center [926, 587] width 28 height 28
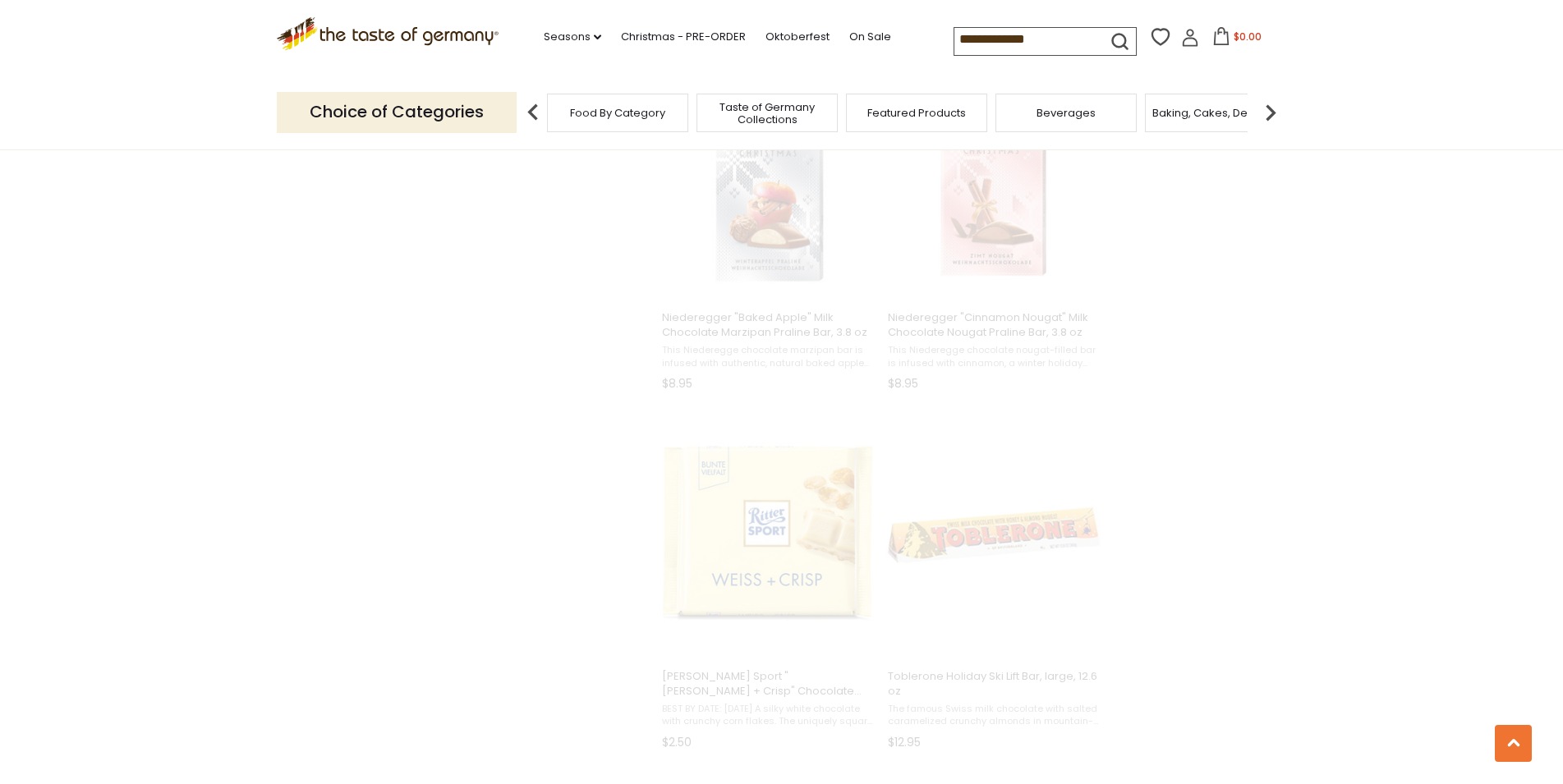
scroll to position [734, 0]
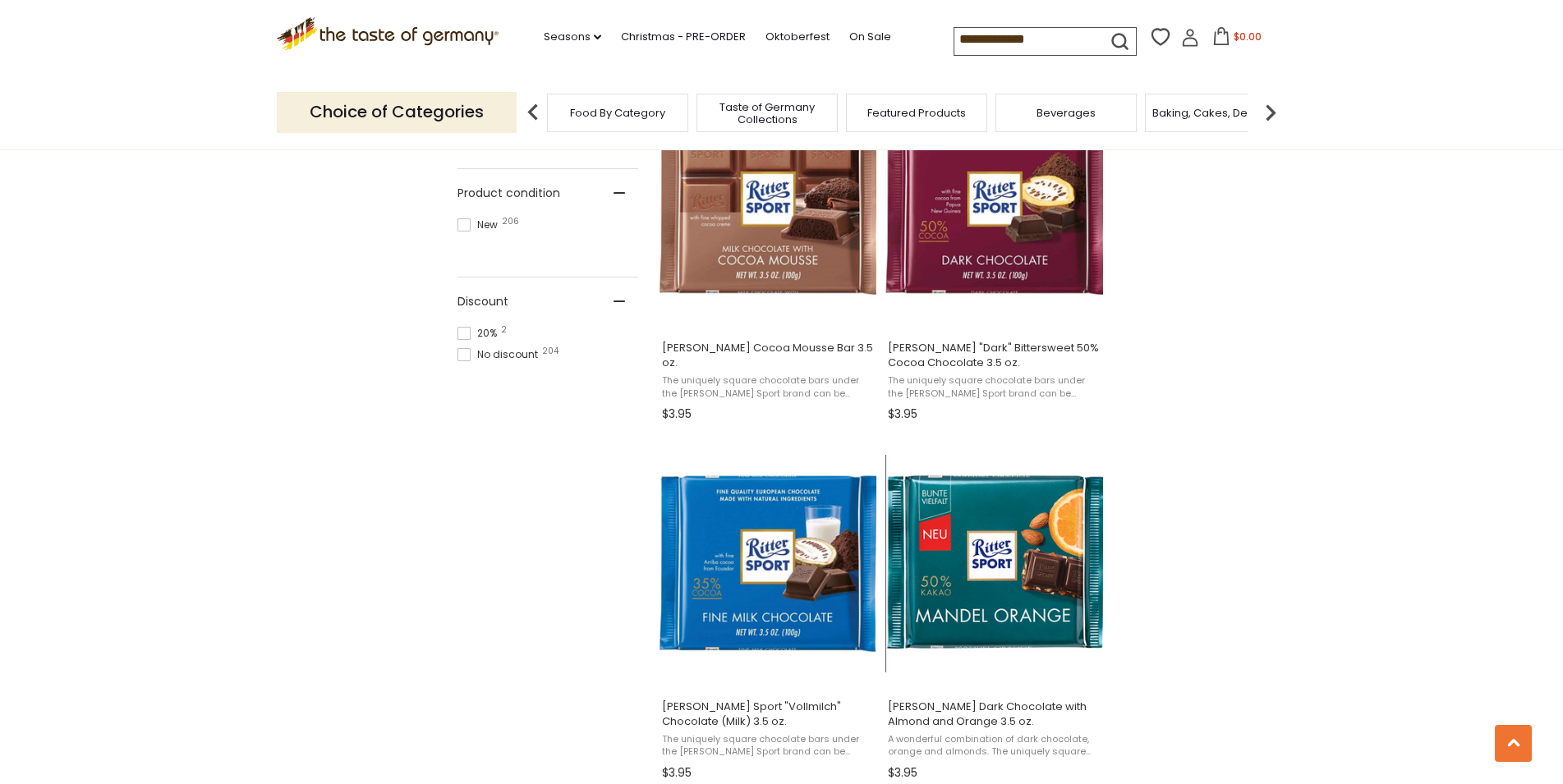
scroll to position [1339, 0]
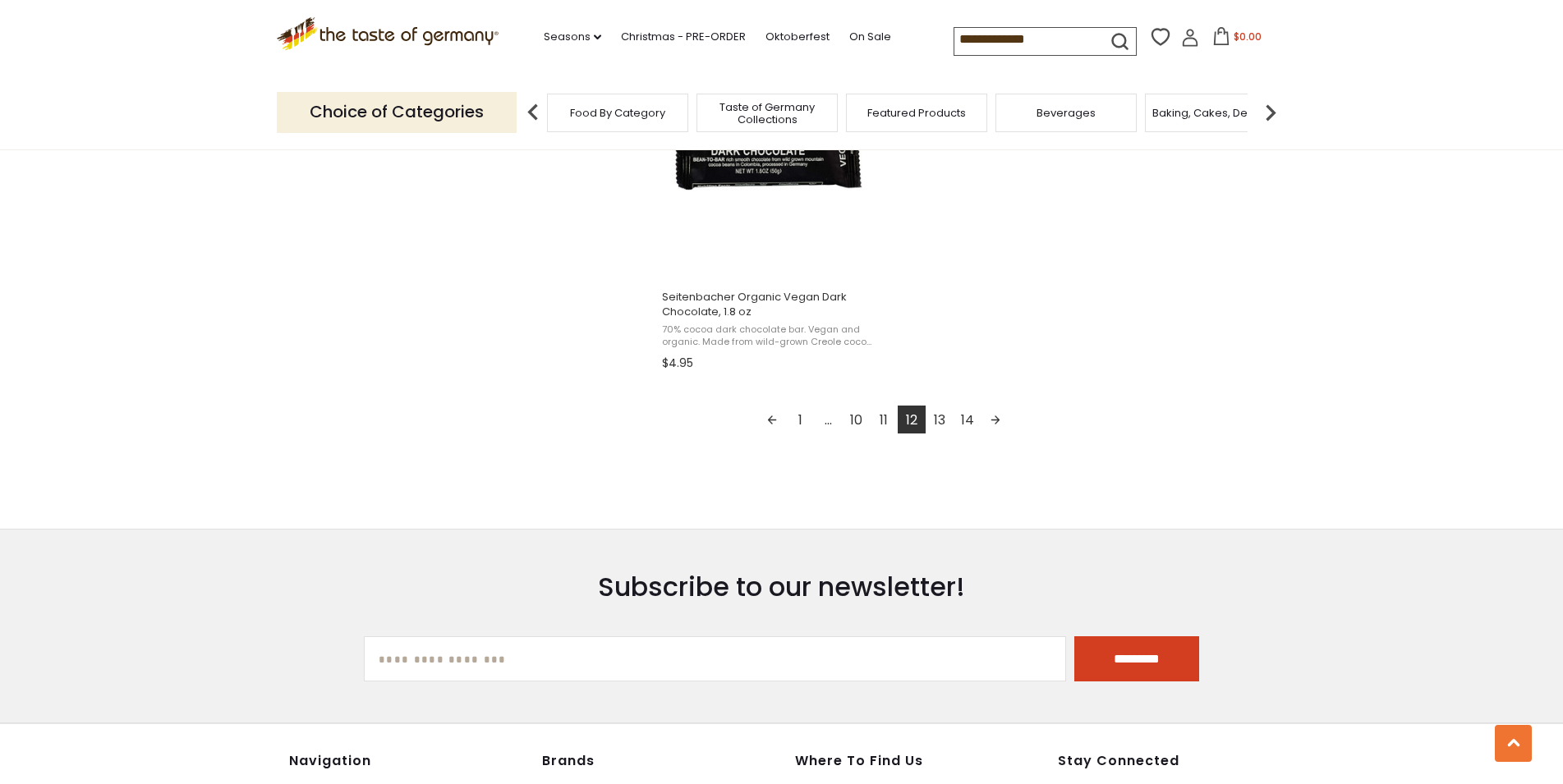
click at [938, 427] on link "13" at bounding box center [939, 419] width 28 height 28
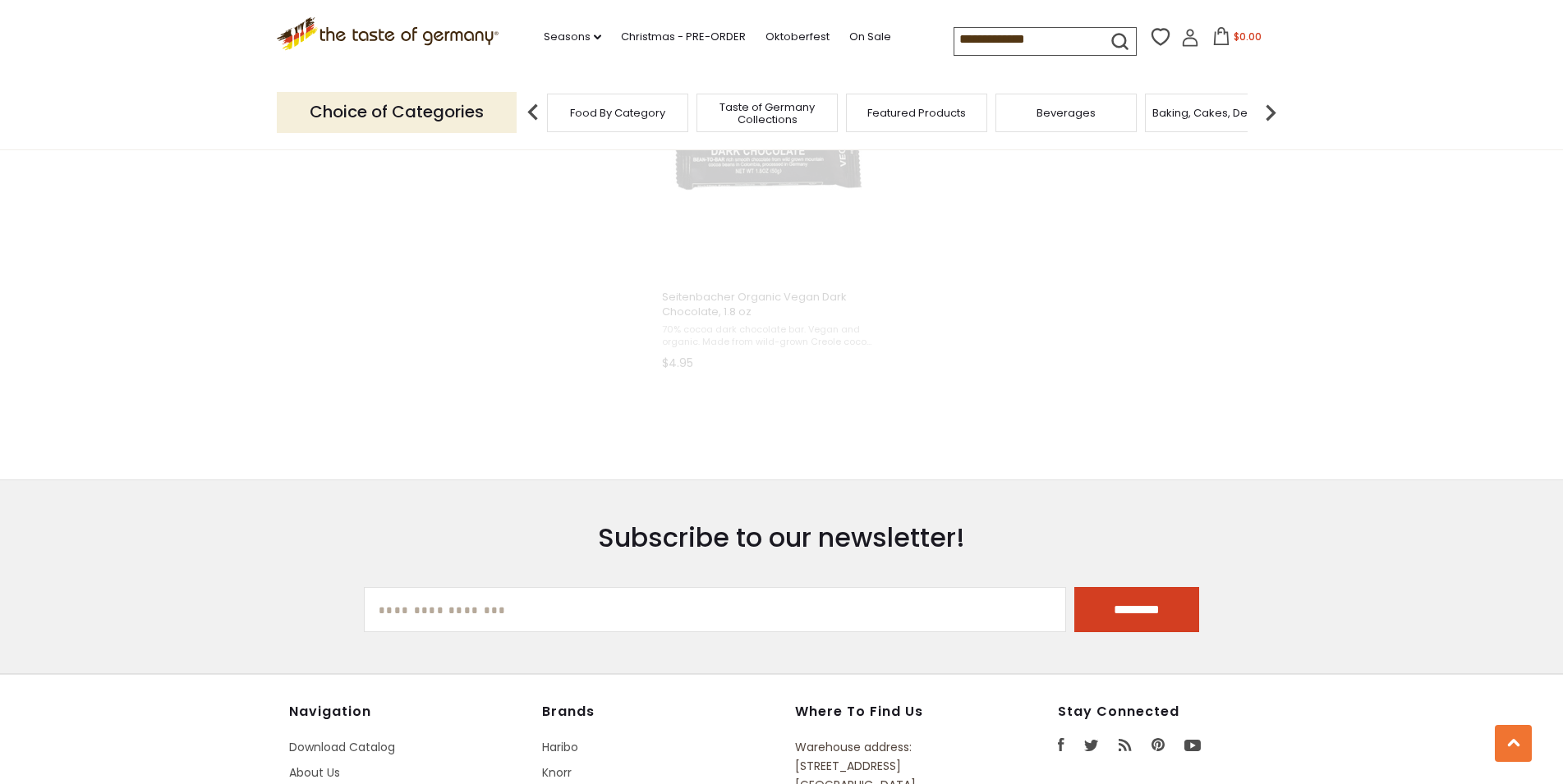
scroll to position [1123, 0]
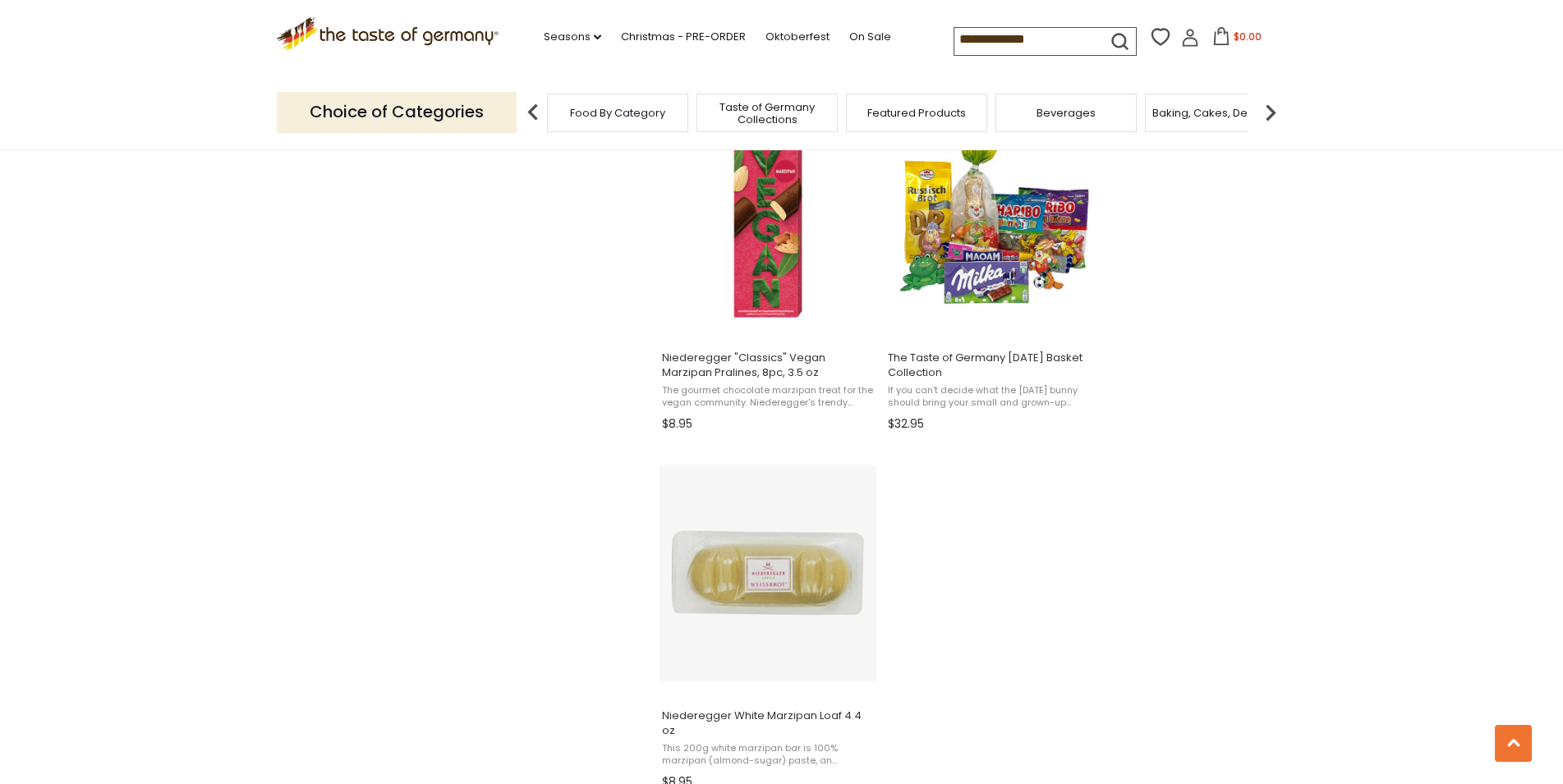
scroll to position [2930, 0]
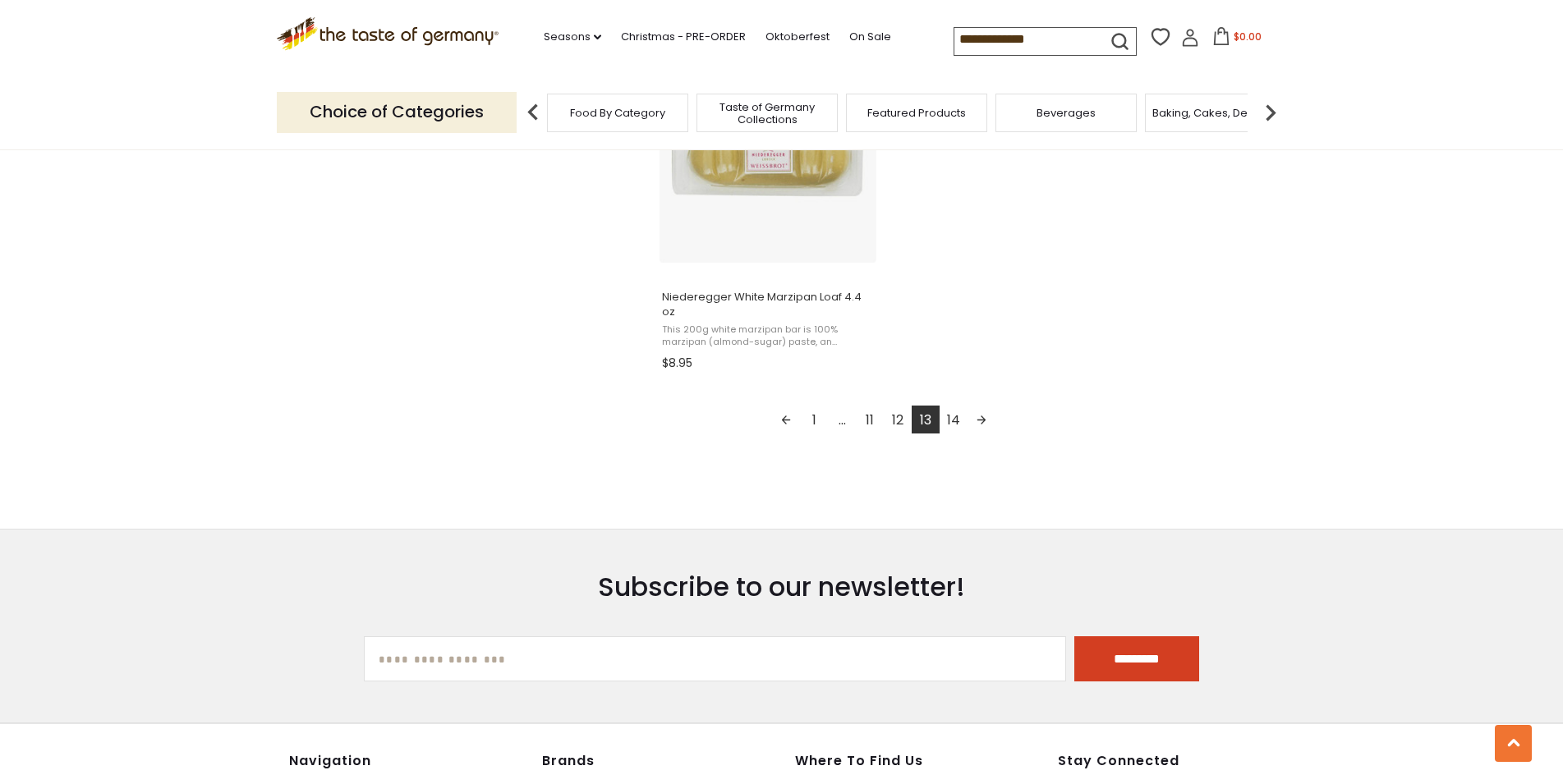
click at [956, 412] on link "14" at bounding box center [953, 419] width 28 height 28
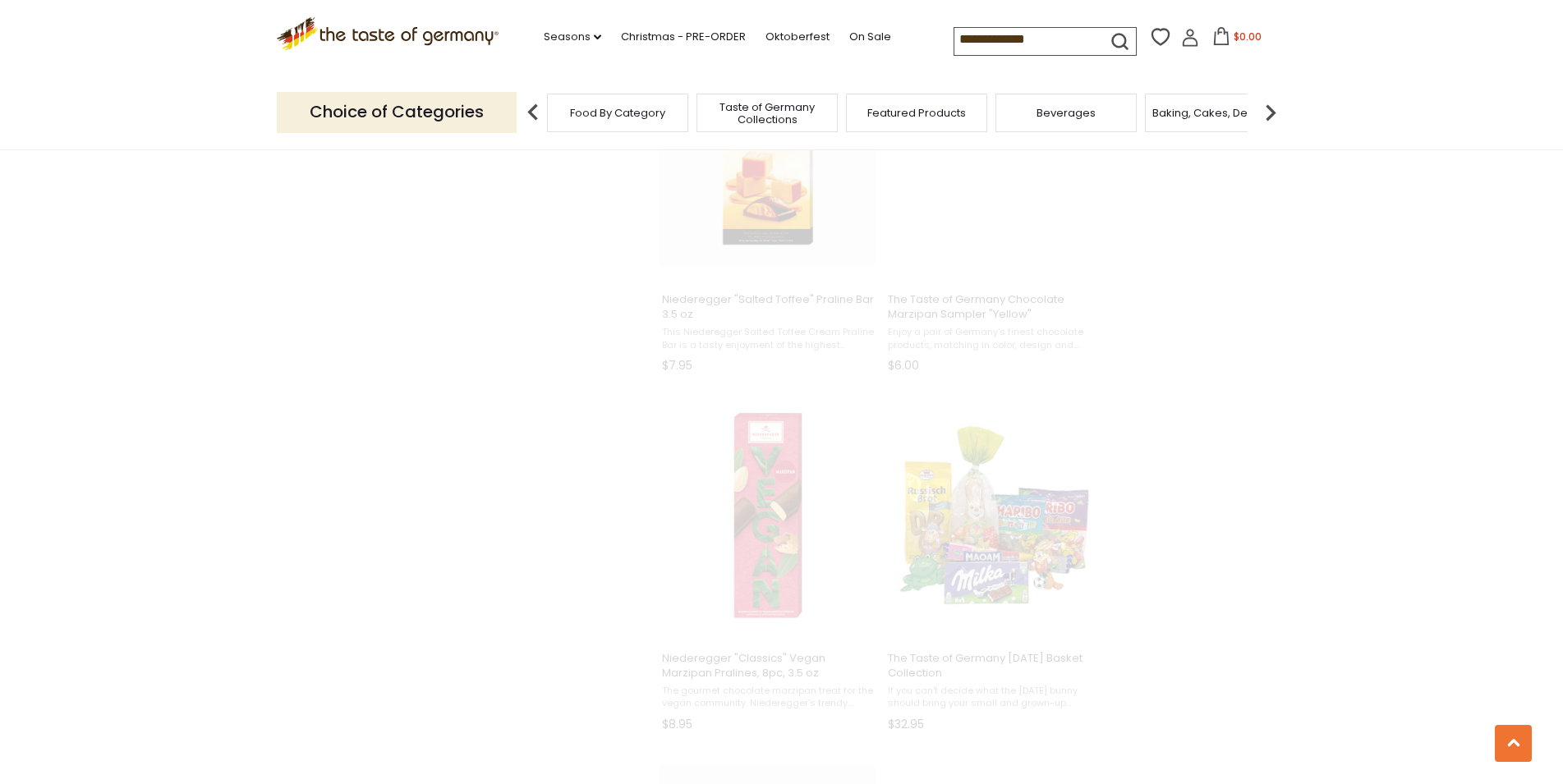
scroll to position [1112, 0]
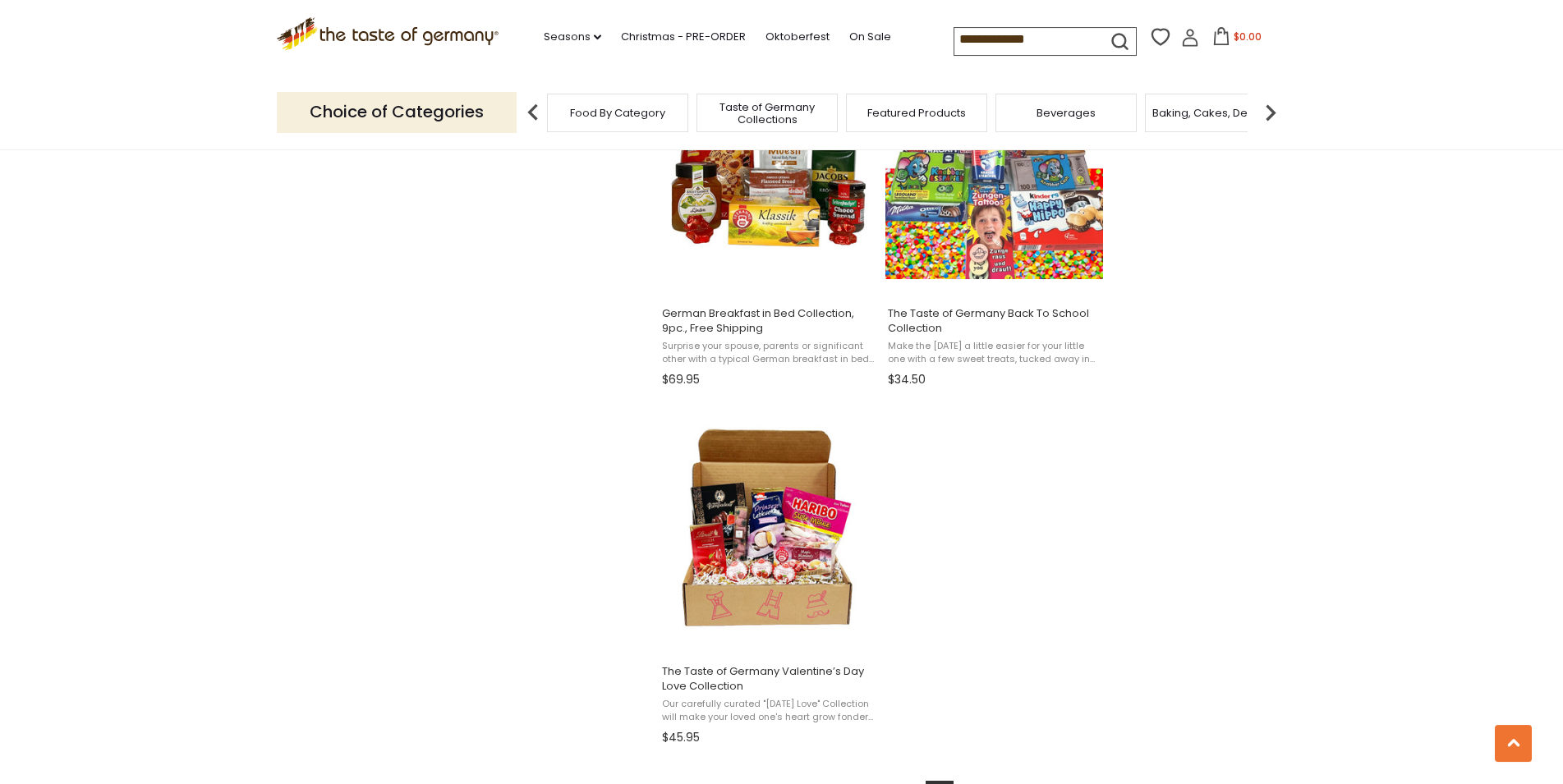
scroll to position [1842, 0]
